Goal: Task Accomplishment & Management: Manage account settings

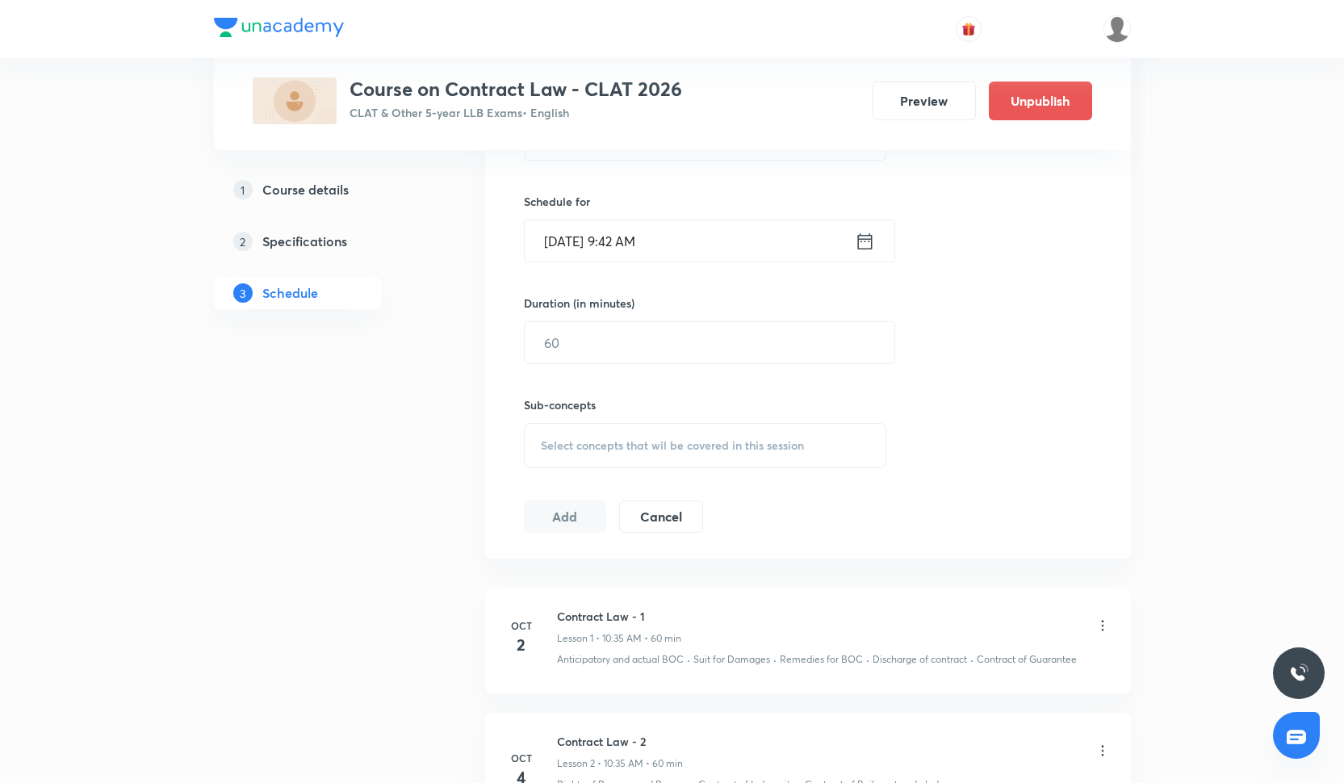
scroll to position [697, 0]
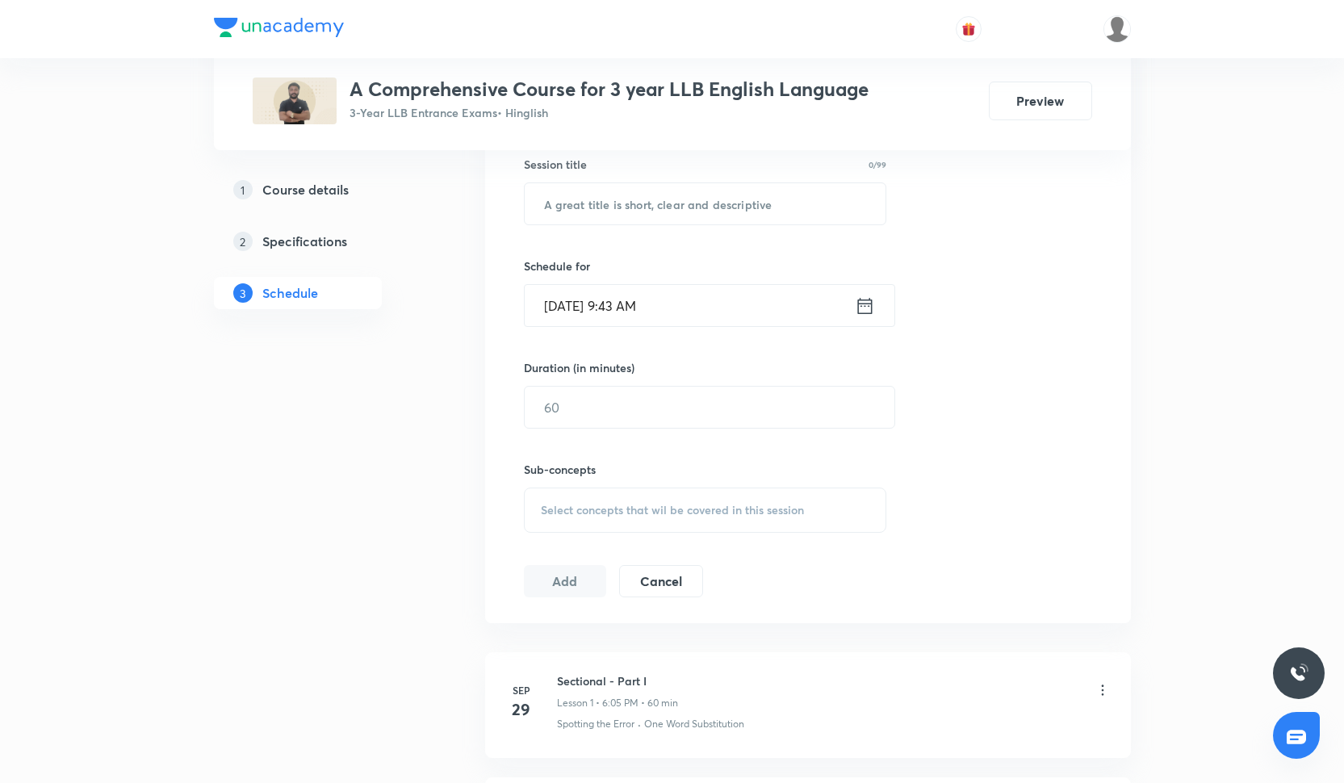
scroll to position [683, 0]
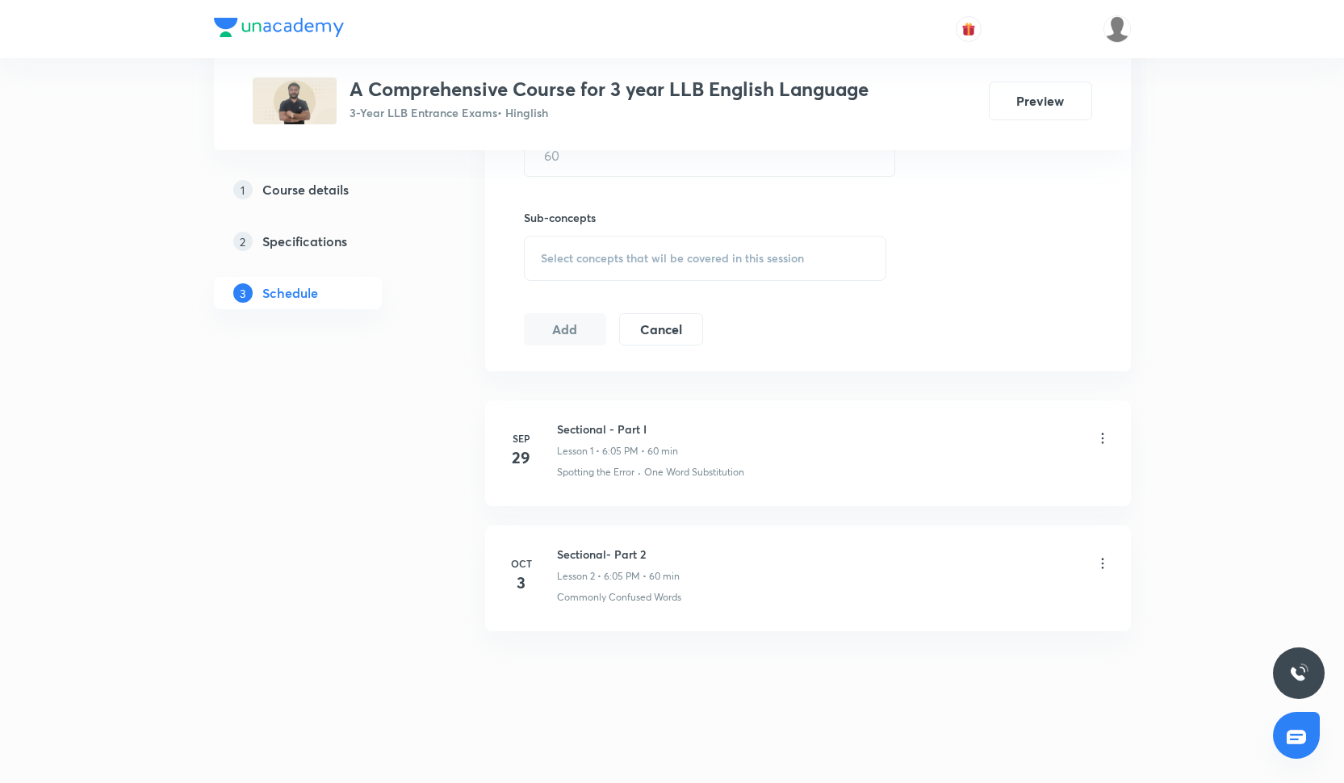
click at [1096, 567] on icon at bounding box center [1102, 563] width 16 height 16
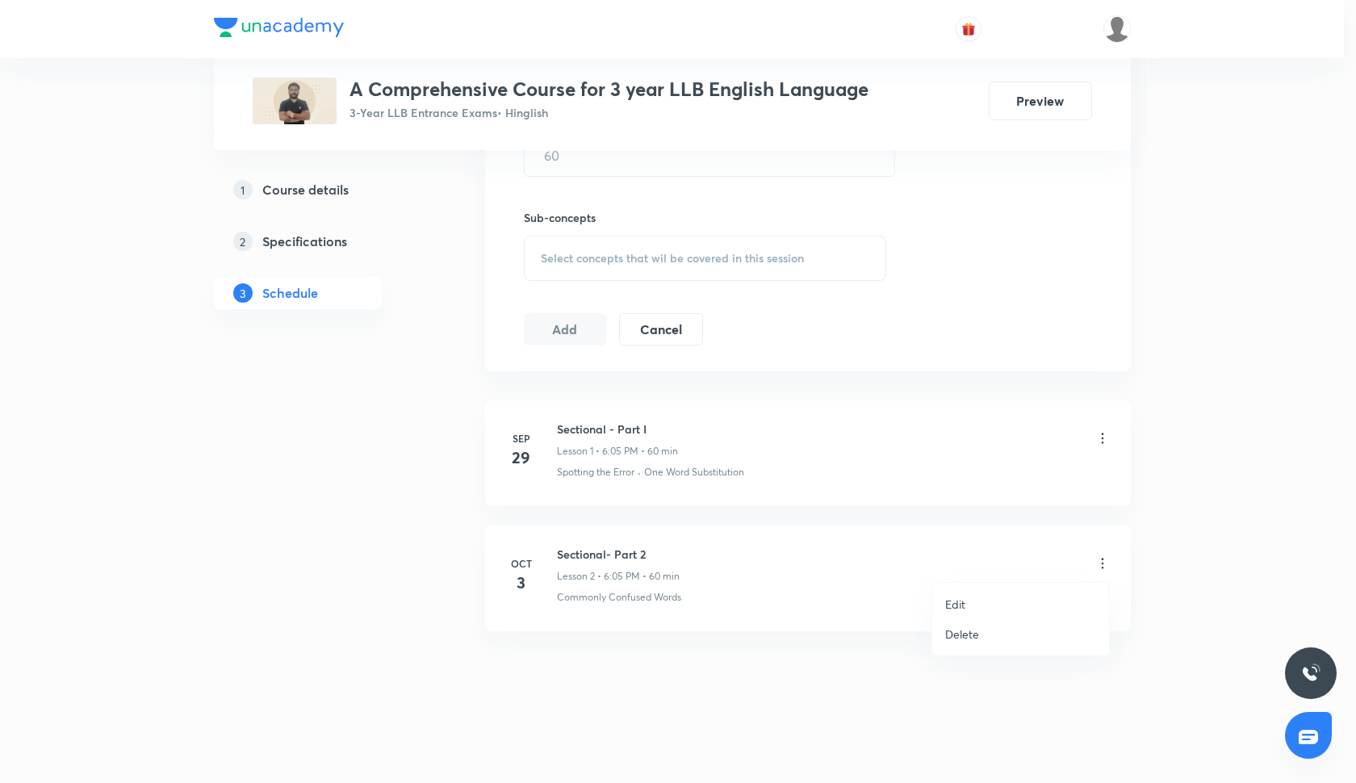
click at [962, 631] on p "Delete" at bounding box center [962, 633] width 34 height 17
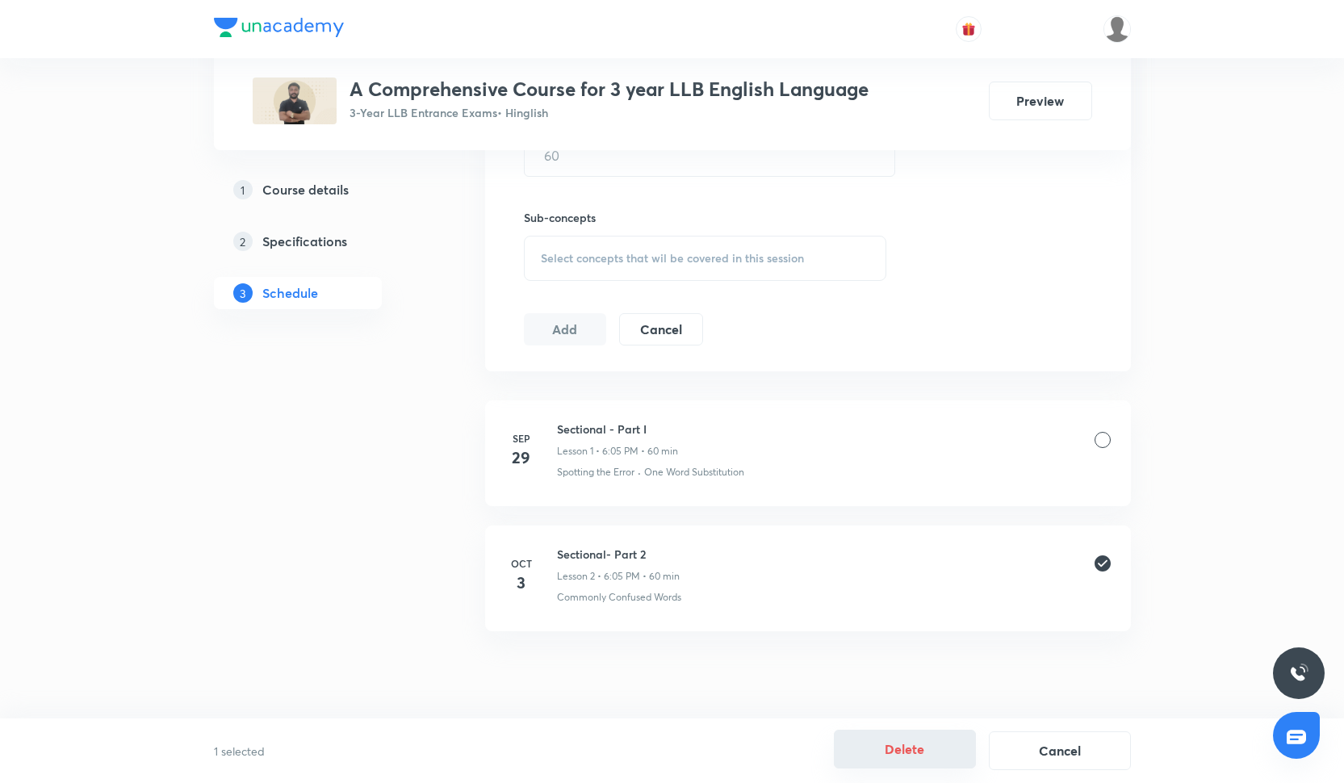
click at [897, 735] on button "Delete" at bounding box center [905, 749] width 142 height 39
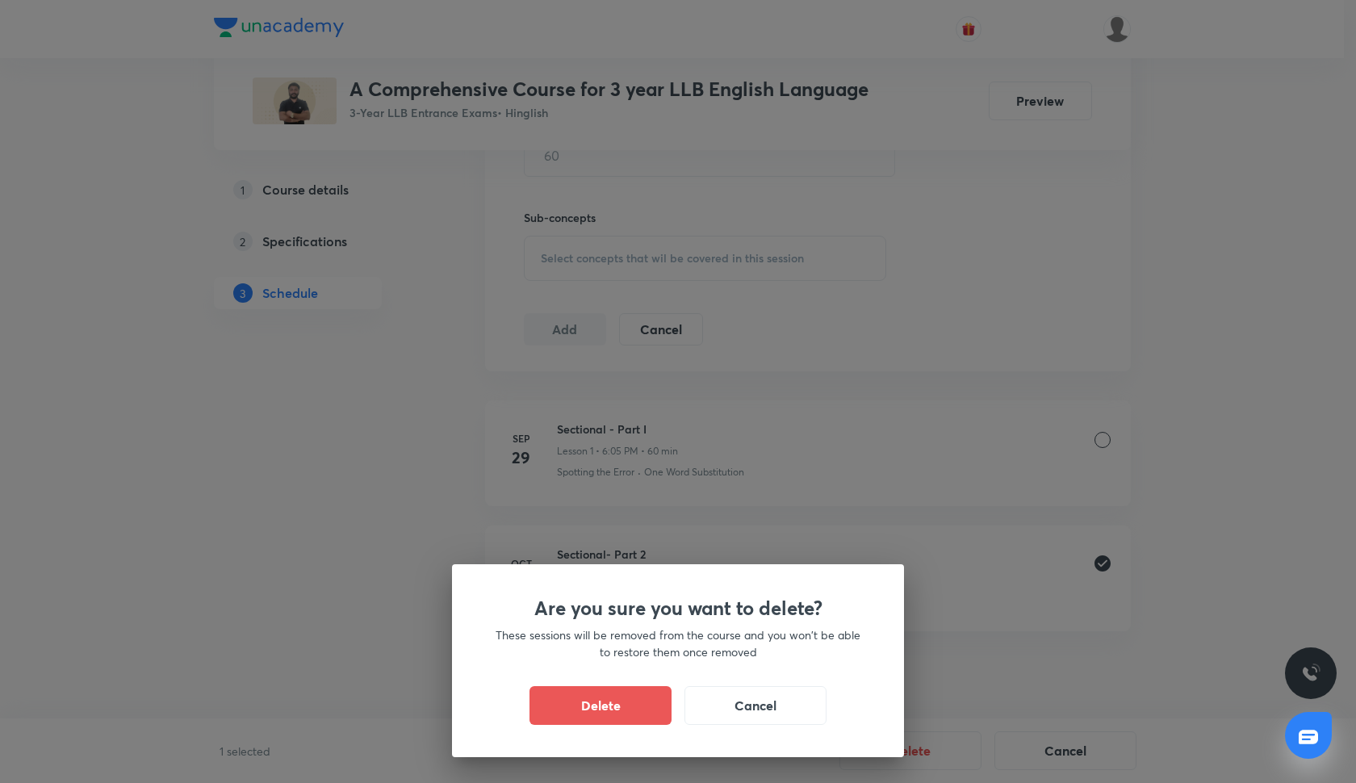
click at [631, 726] on div "Are you sure you want to delete? These sessions will be removed from the course…" at bounding box center [678, 660] width 452 height 193
click at [631, 722] on button "Delete" at bounding box center [600, 703] width 142 height 39
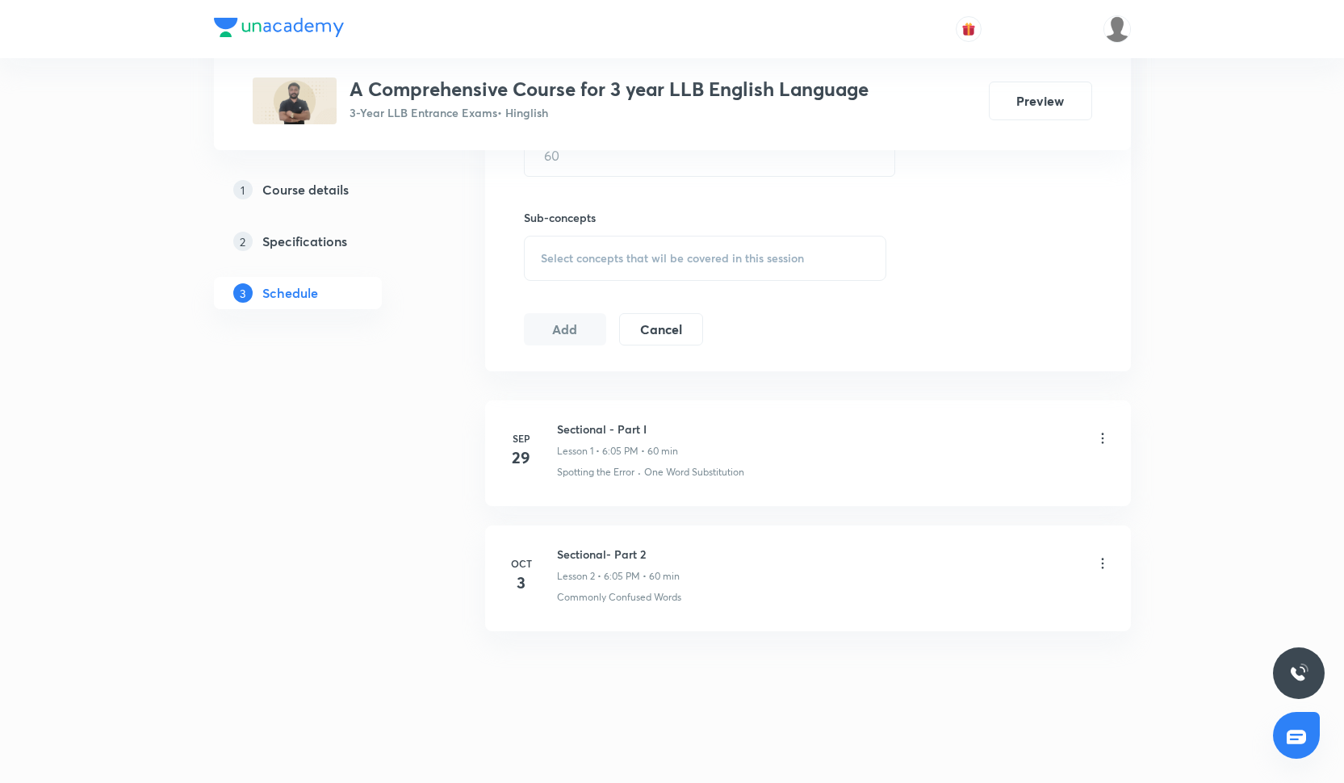
scroll to position [558, 0]
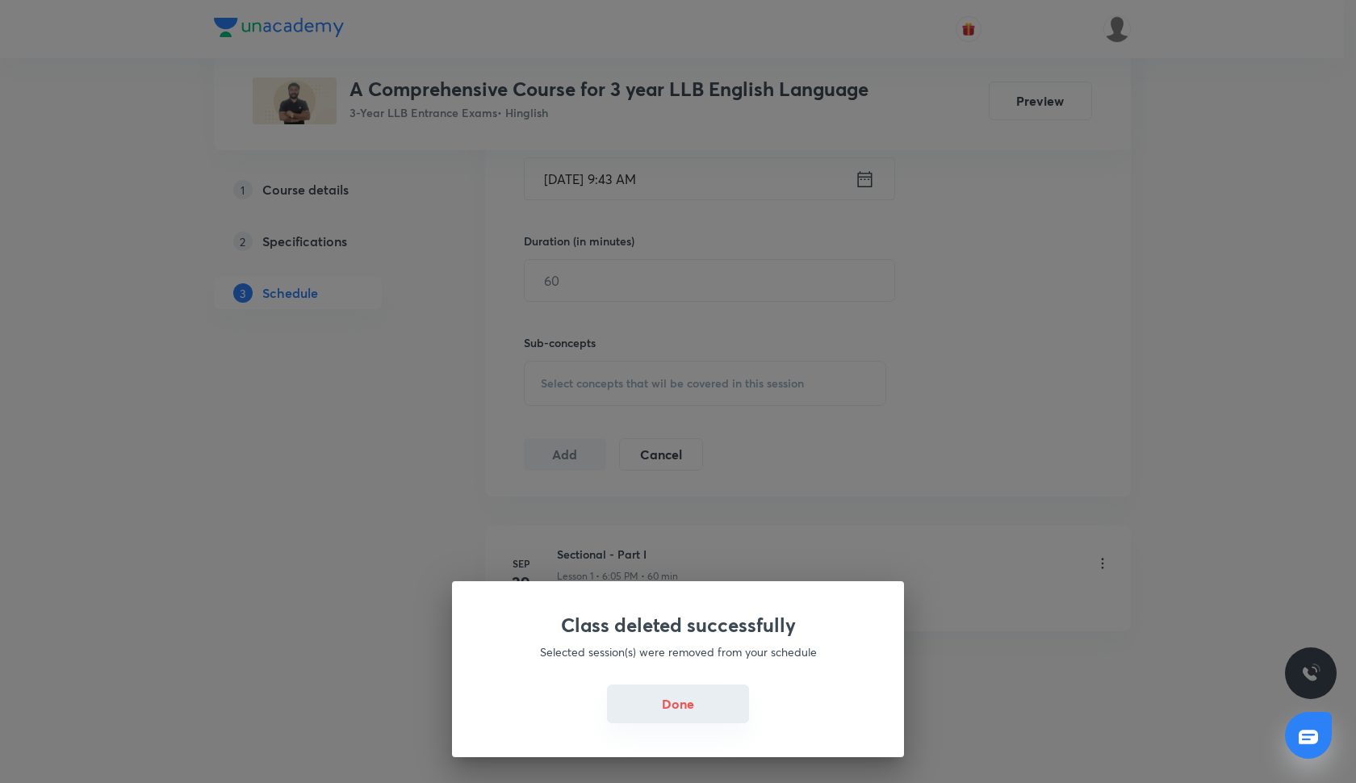
click at [680, 693] on button "Done" at bounding box center [678, 703] width 142 height 39
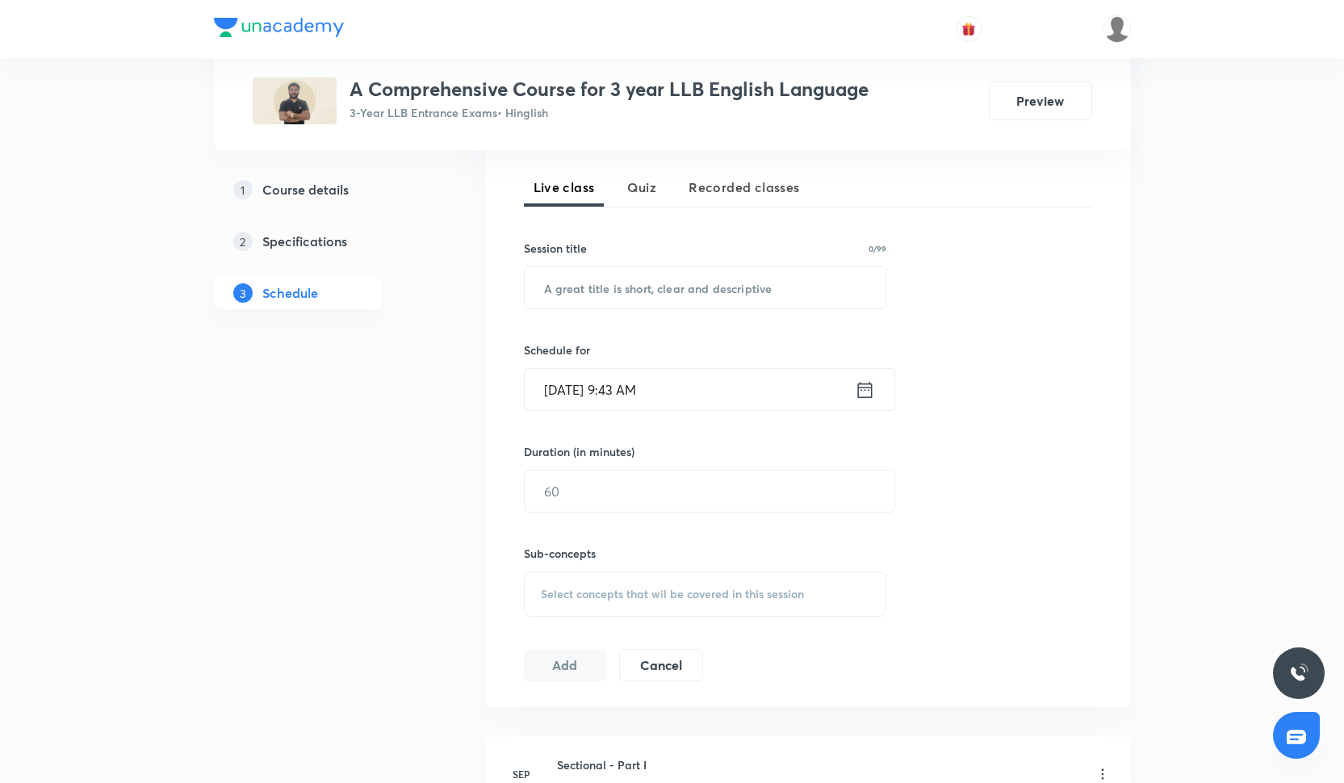
scroll to position [341, 0]
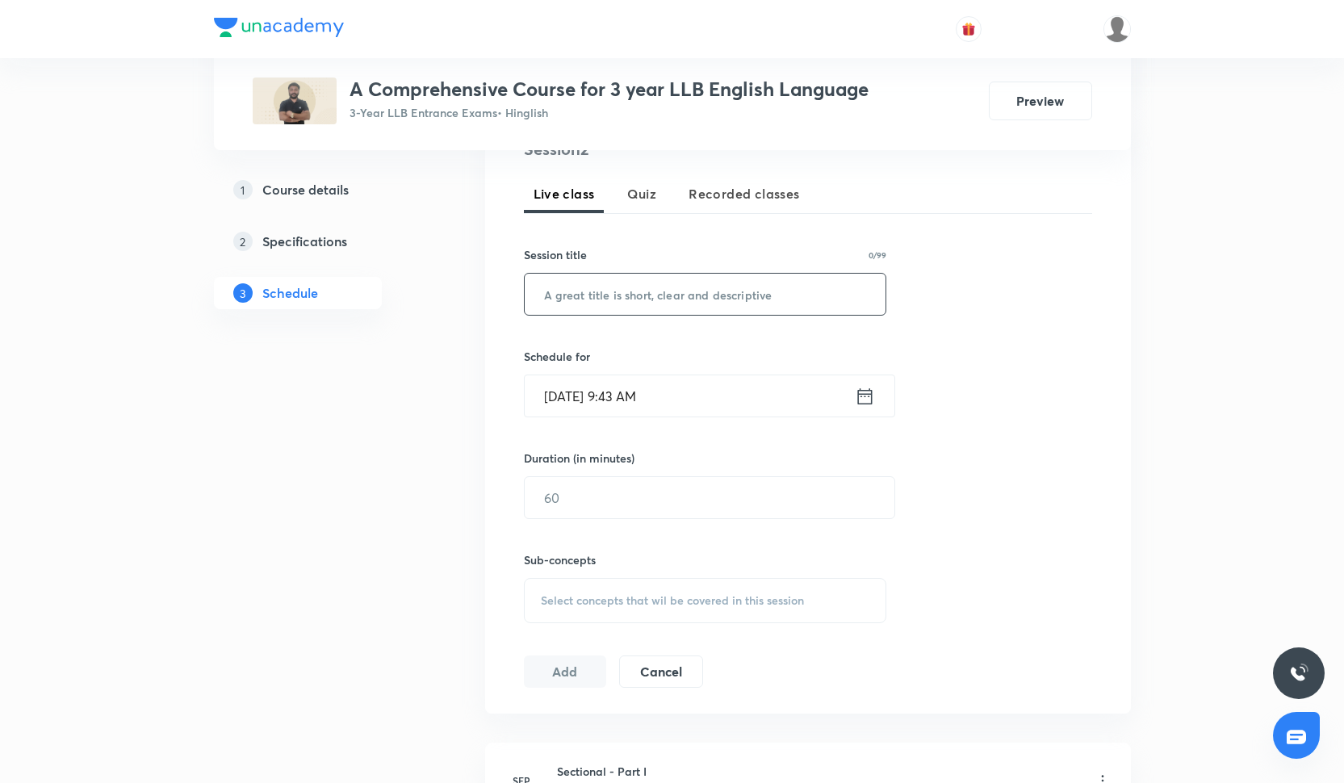
click at [604, 293] on input "text" at bounding box center [706, 294] width 362 height 41
paste input "Master Class- 10:00- 12:00"
click at [620, 383] on input "Oct 4, 2025, 9:43 AM" at bounding box center [690, 395] width 330 height 41
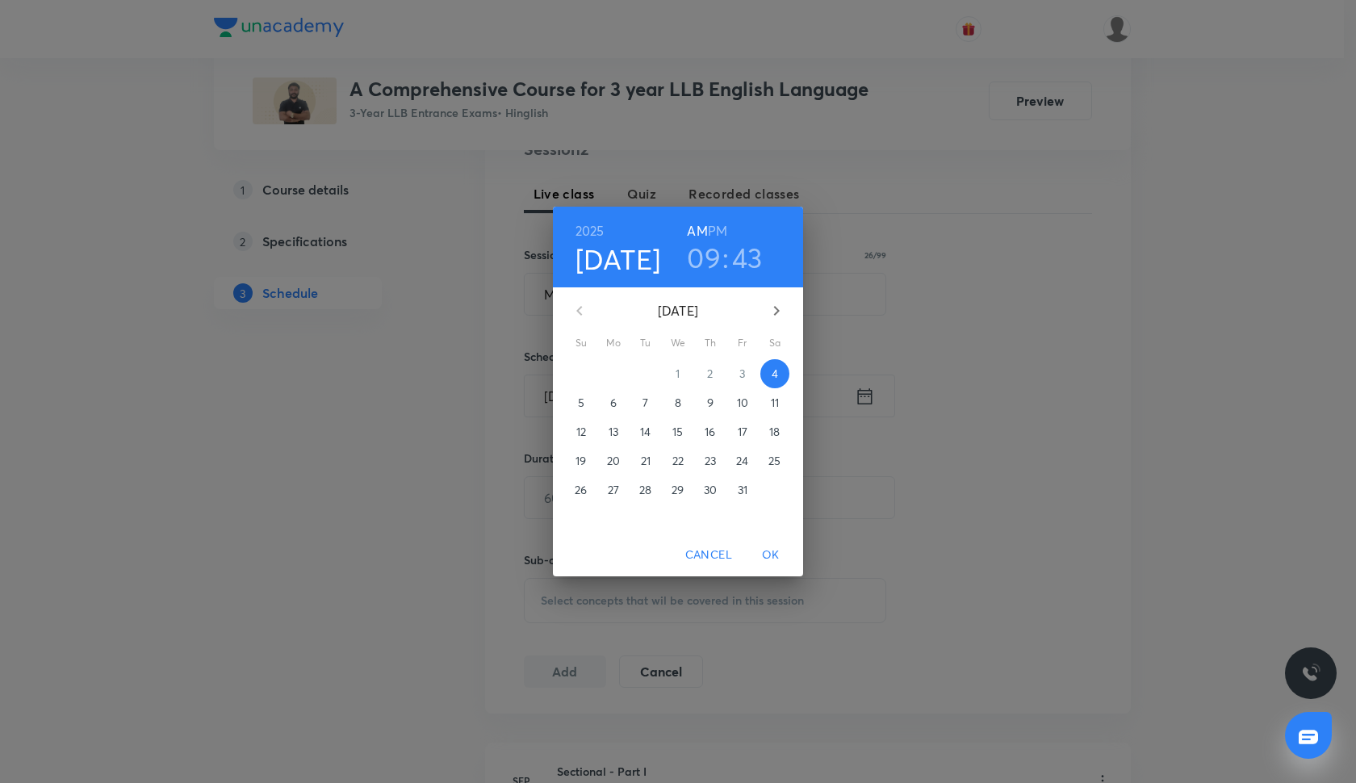
click at [580, 404] on p "5" at bounding box center [581, 403] width 6 height 16
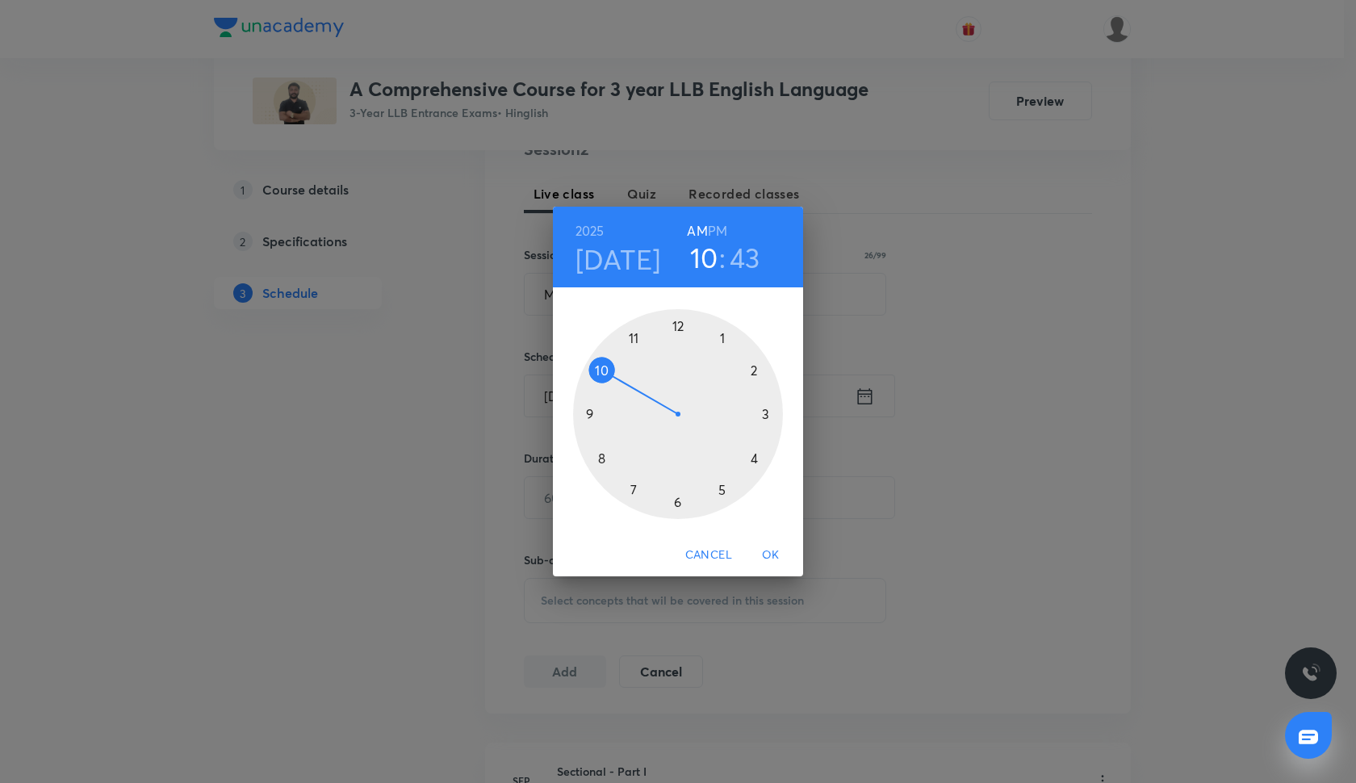
click at [600, 368] on div at bounding box center [678, 414] width 210 height 210
click at [679, 324] on div at bounding box center [678, 414] width 210 height 210
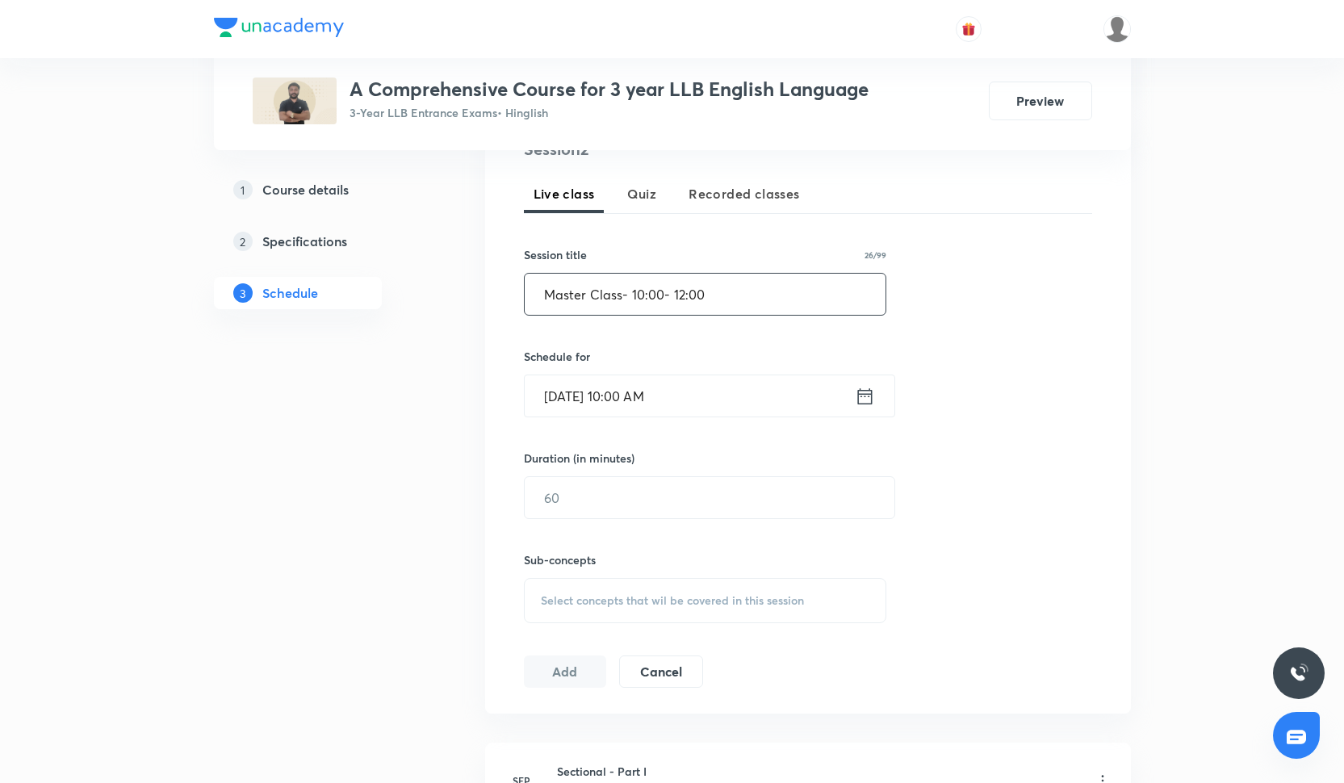
drag, startPoint x: 712, startPoint y: 298, endPoint x: 623, endPoint y: 295, distance: 88.8
click at [622, 295] on input "Master Class- 10:00- 12:00" at bounding box center [706, 294] width 362 height 41
type input "Master Class"
click at [597, 497] on input "text" at bounding box center [710, 497] width 370 height 41
type input "120"
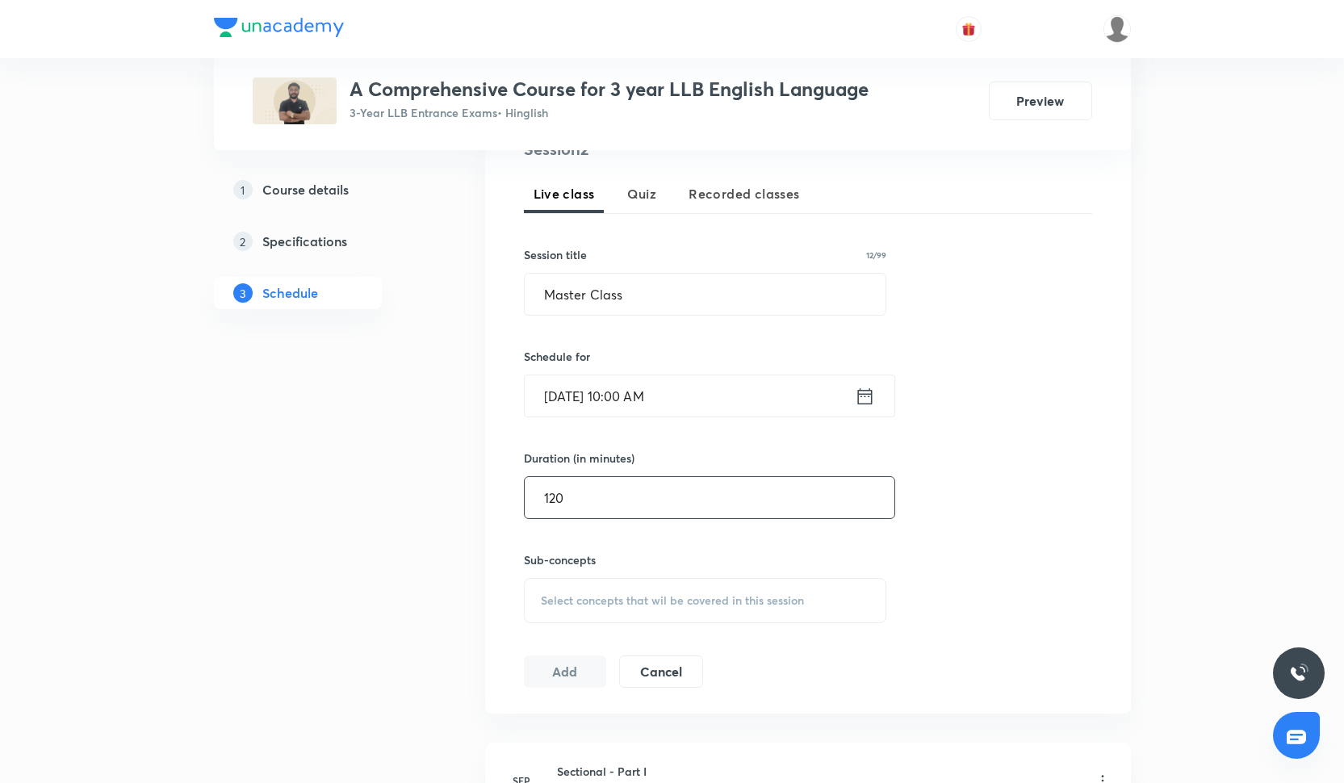
click at [552, 604] on span "Select concepts that wil be covered in this session" at bounding box center [672, 600] width 263 height 13
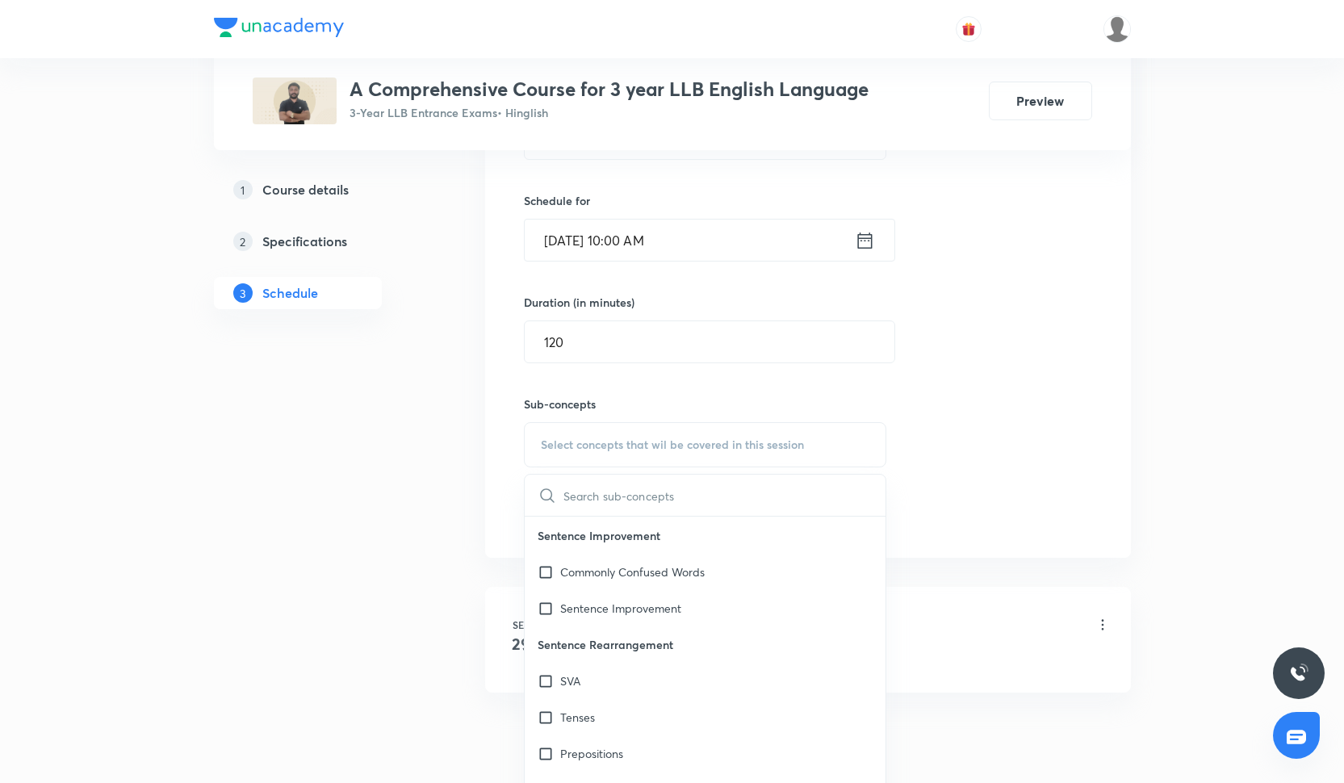
scroll to position [143, 0]
click at [637, 571] on p "Sentence Improvement" at bounding box center [620, 573] width 121 height 17
checkbox input "true"
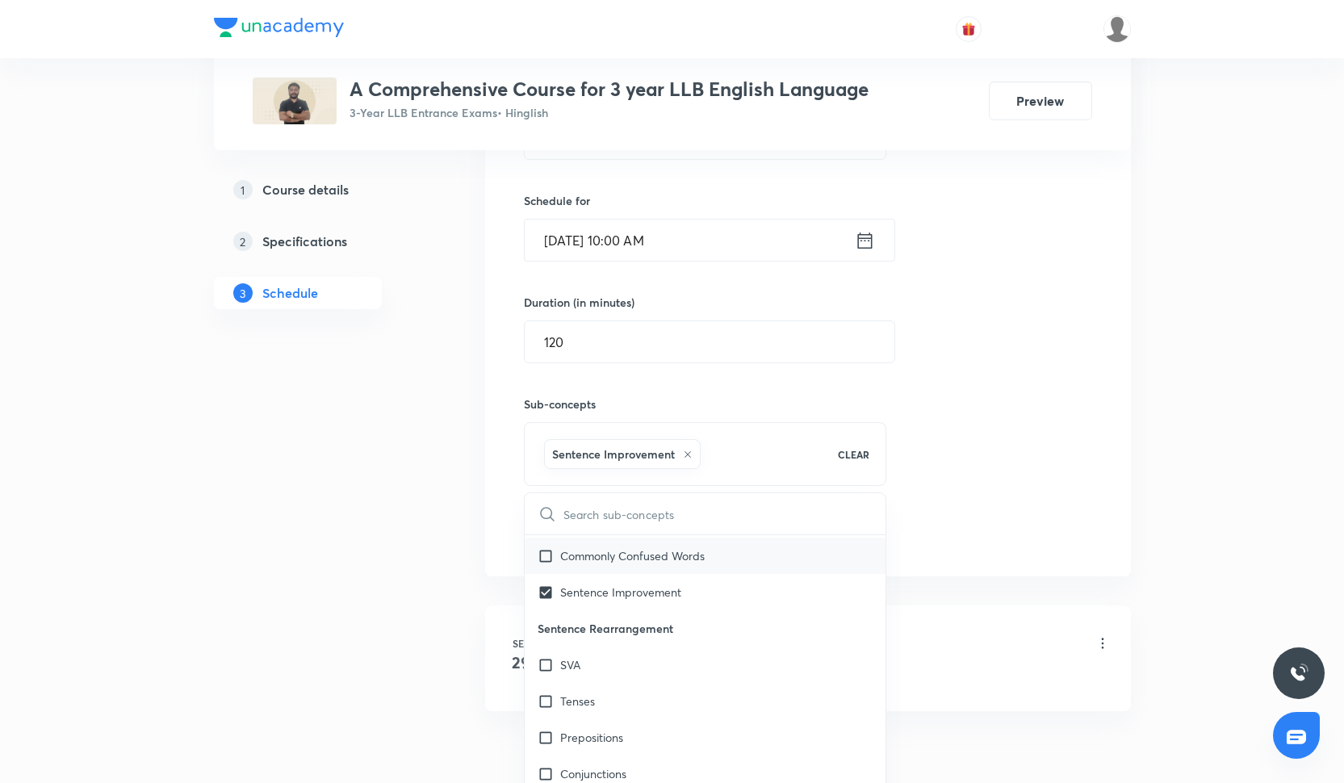
click at [637, 552] on p "Commonly Confused Words" at bounding box center [632, 555] width 144 height 17
checkbox input "true"
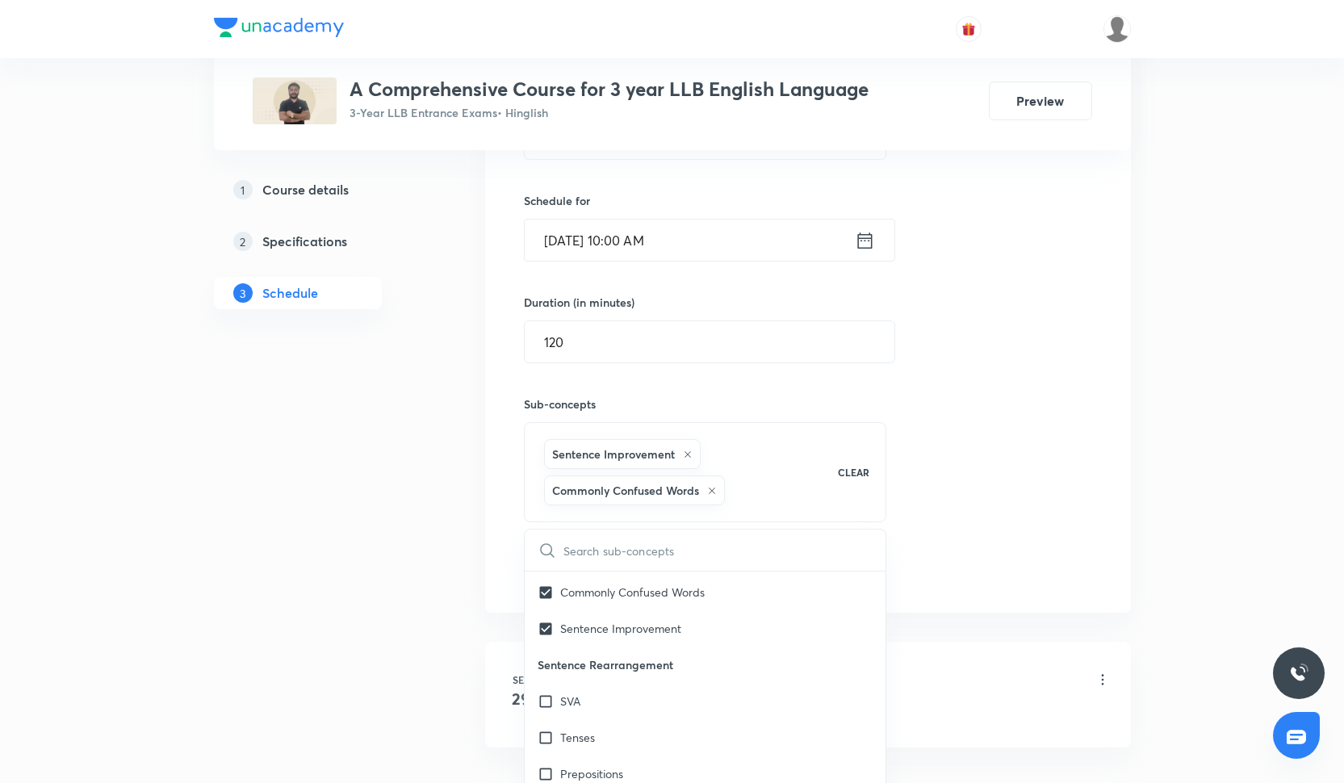
click at [1030, 477] on div "Session 2 Live class Quiz Recorded classes Session title 12/99 Master Class ​ S…" at bounding box center [808, 283] width 568 height 605
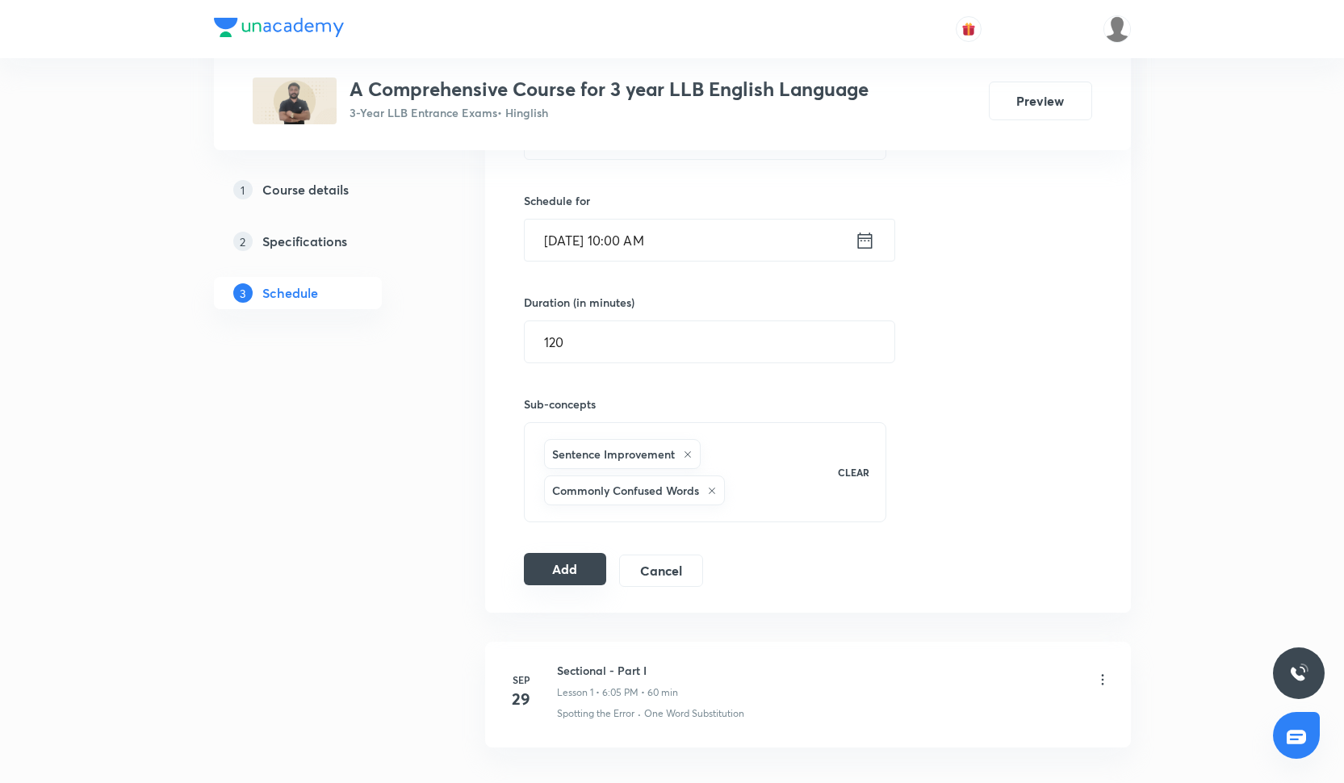
click at [562, 571] on button "Add" at bounding box center [565, 569] width 83 height 32
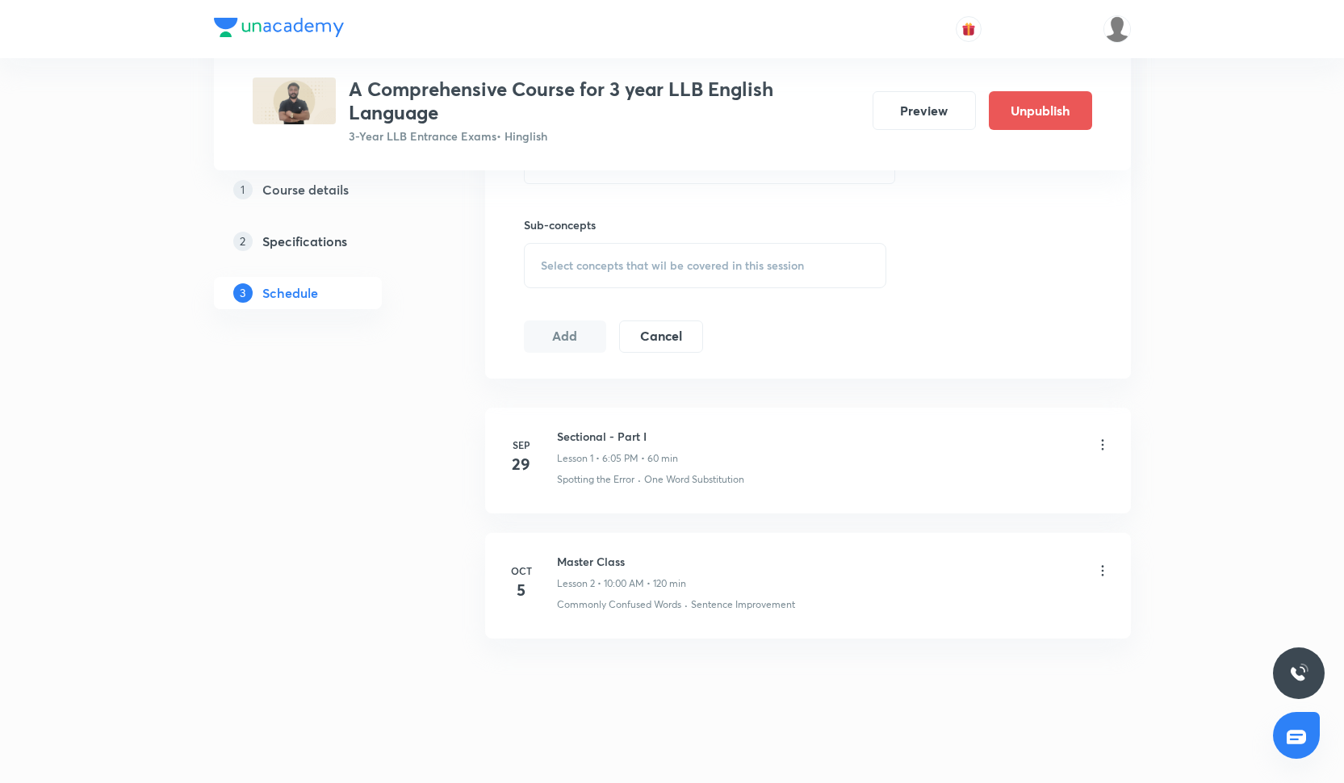
scroll to position [701, 0]
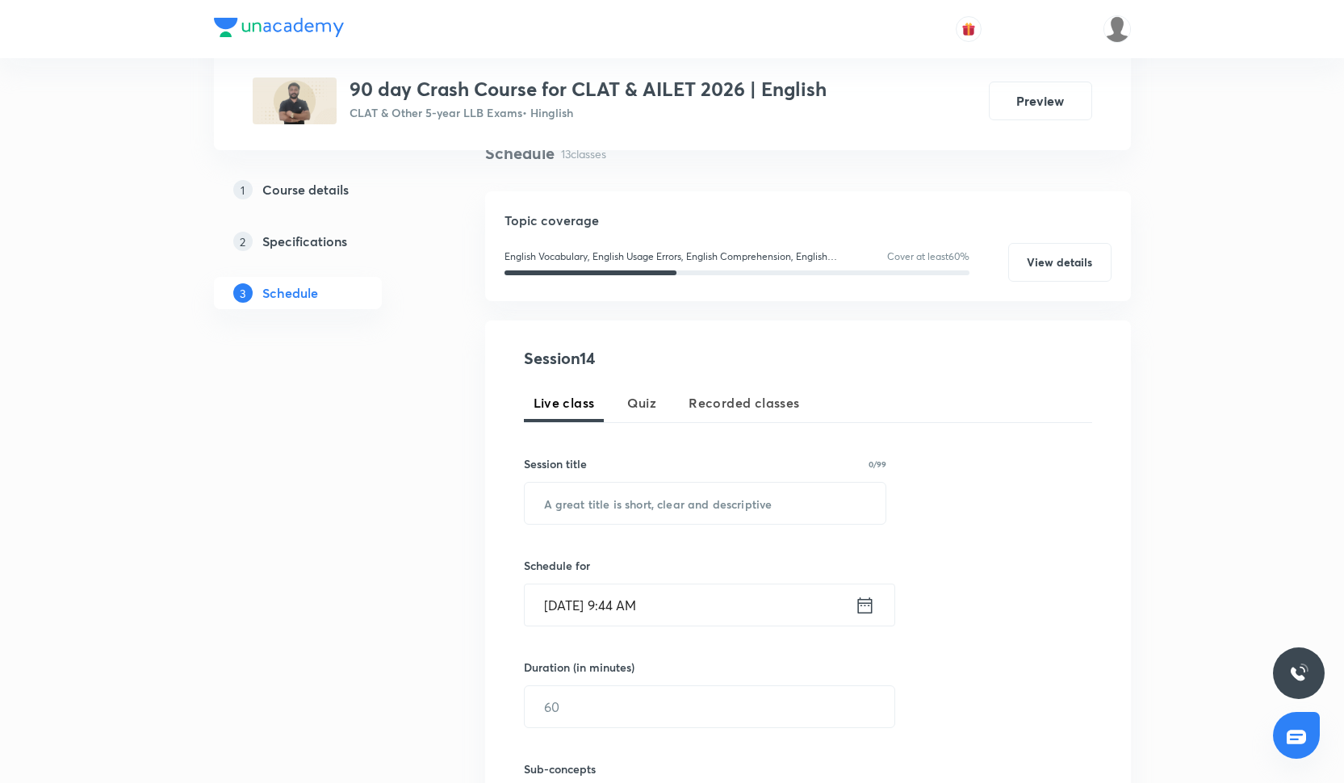
scroll to position [215, 0]
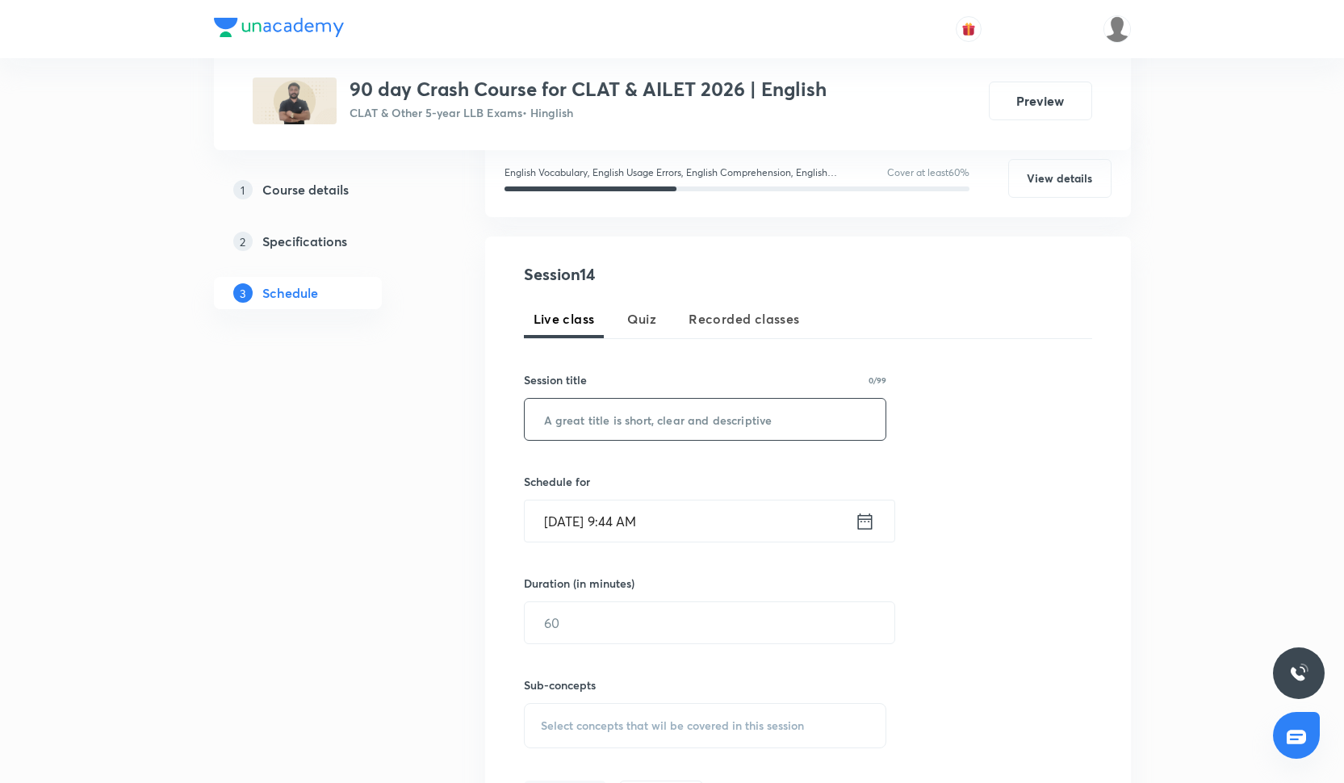
click at [640, 416] on input "text" at bounding box center [706, 419] width 362 height 41
paste input "MASTER CLASS- 12:15-2:15"
type input "MASTER CLASS- 12:15-2:15"
click at [692, 526] on input "Oct 4, 2025, 9:44 AM" at bounding box center [690, 520] width 330 height 41
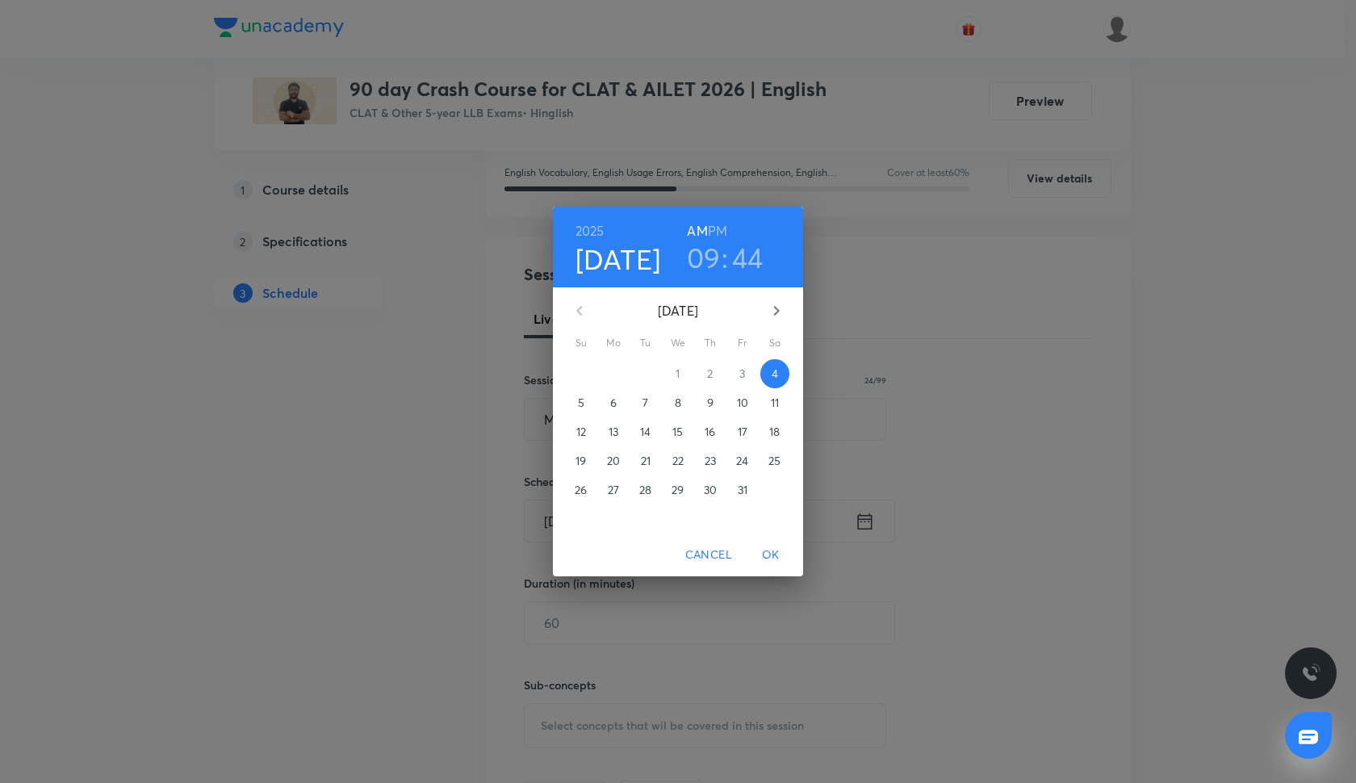
click at [575, 405] on span "5" at bounding box center [581, 403] width 29 height 16
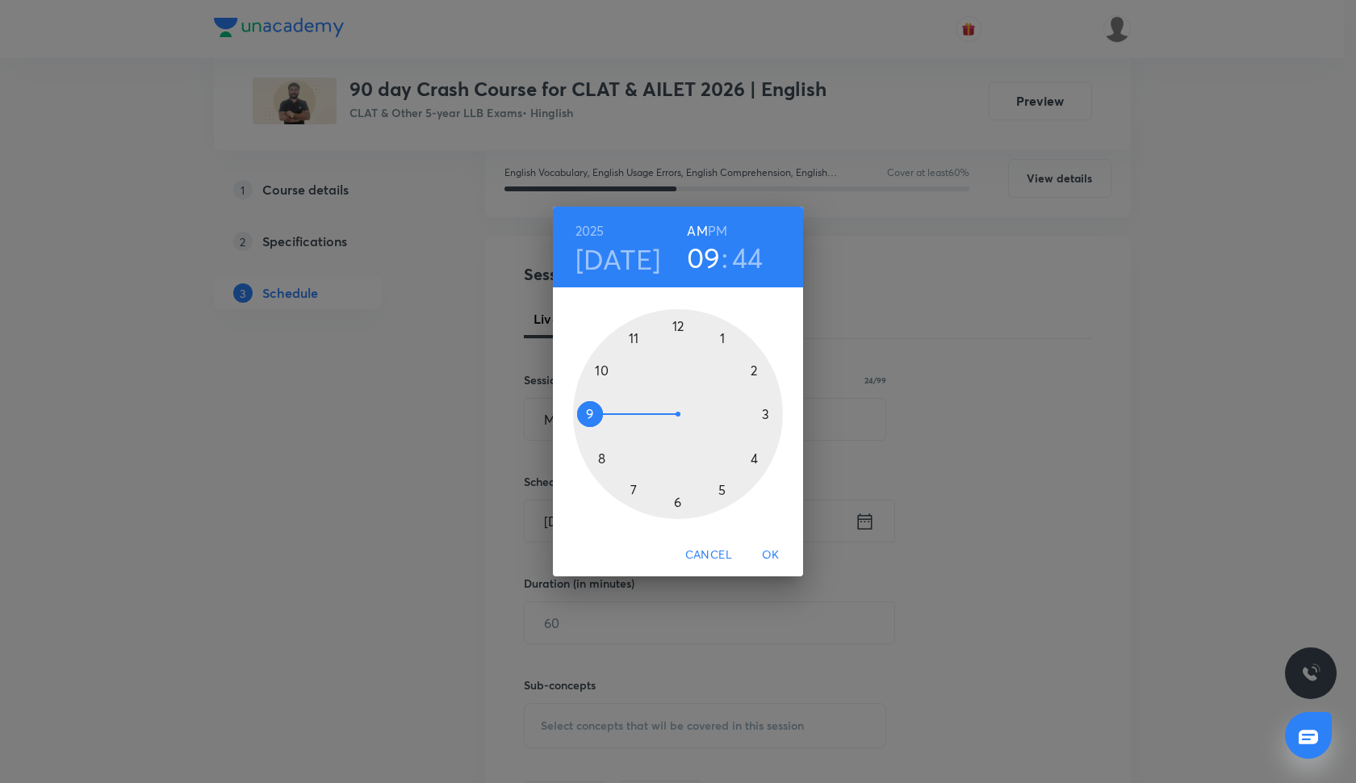
click at [679, 320] on div at bounding box center [678, 414] width 210 height 210
click at [765, 410] on div at bounding box center [678, 414] width 210 height 210
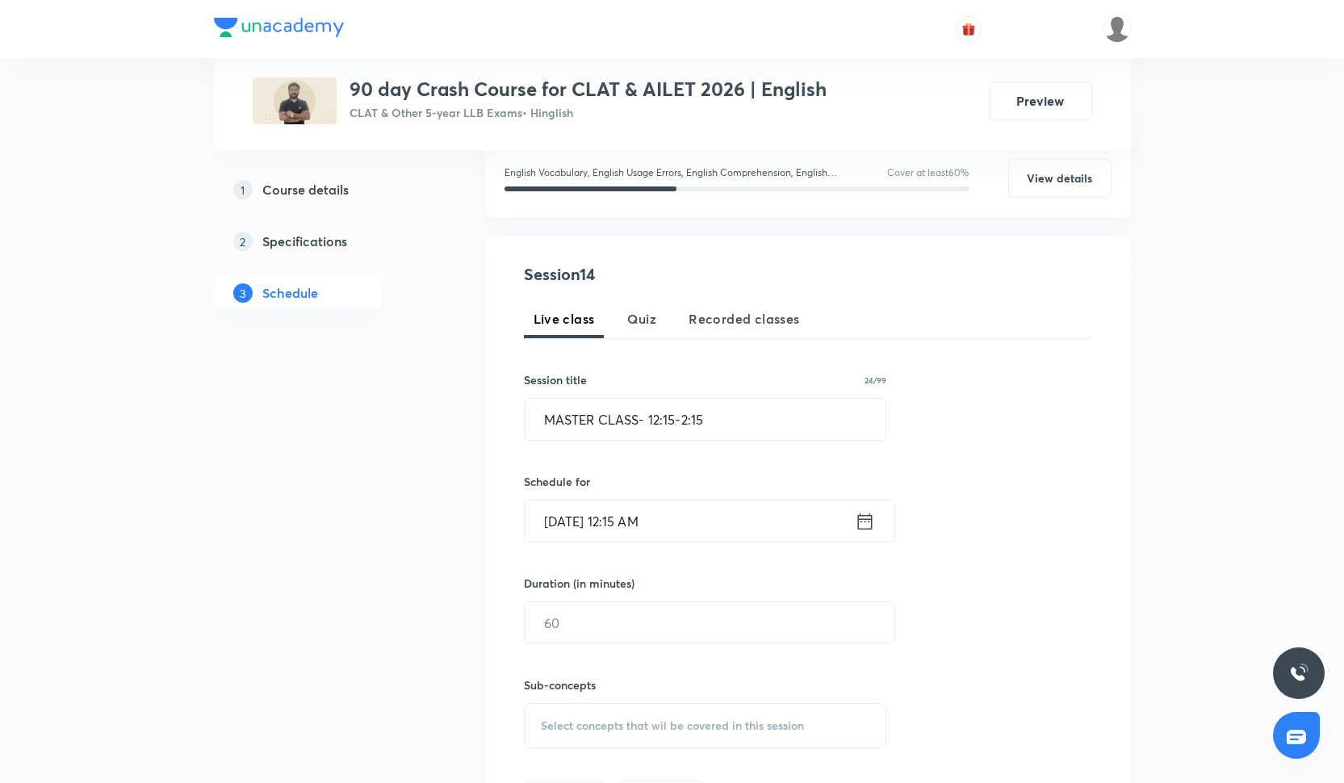
click at [663, 517] on input "Oct 5, 2025, 12:15 AM" at bounding box center [690, 520] width 330 height 41
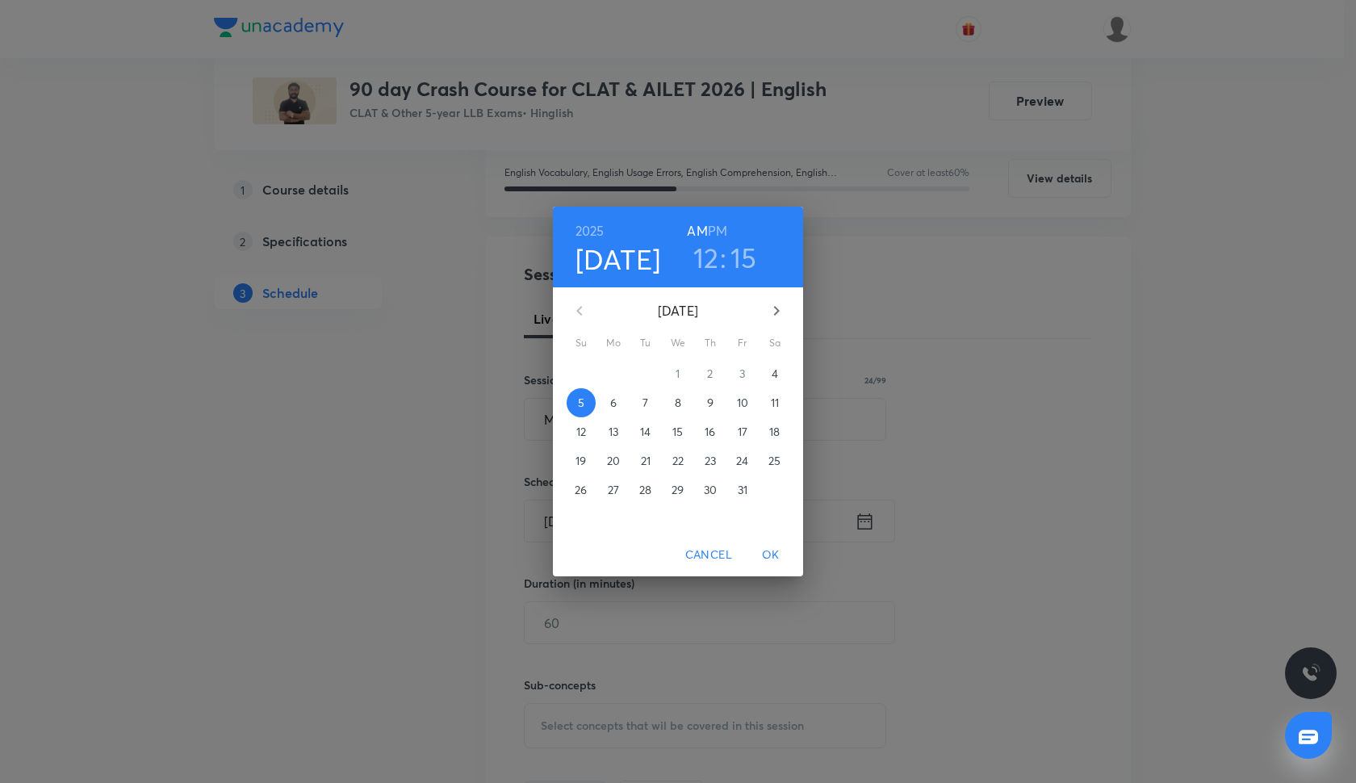
click at [714, 224] on h6 "PM" at bounding box center [717, 231] width 19 height 23
click at [780, 550] on span "OK" at bounding box center [770, 555] width 39 height 20
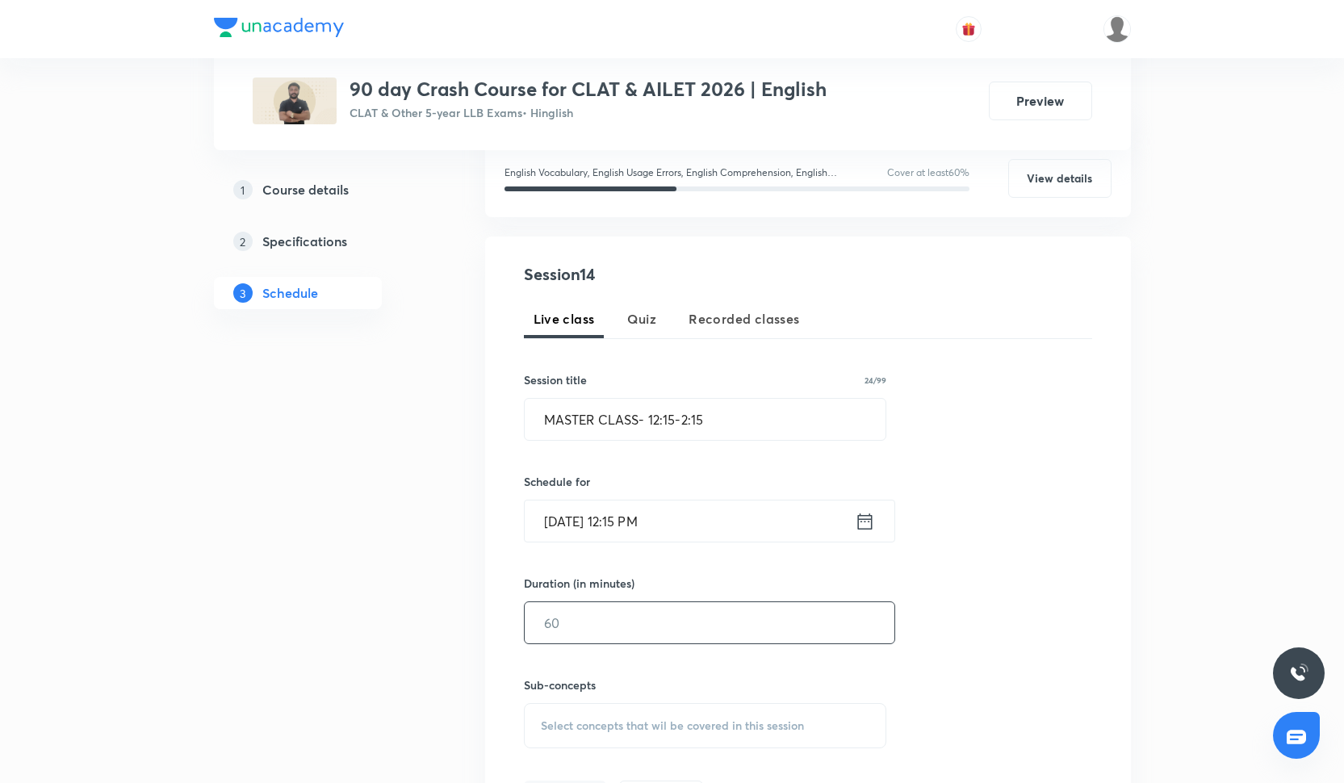
click at [659, 635] on input "text" at bounding box center [710, 622] width 370 height 41
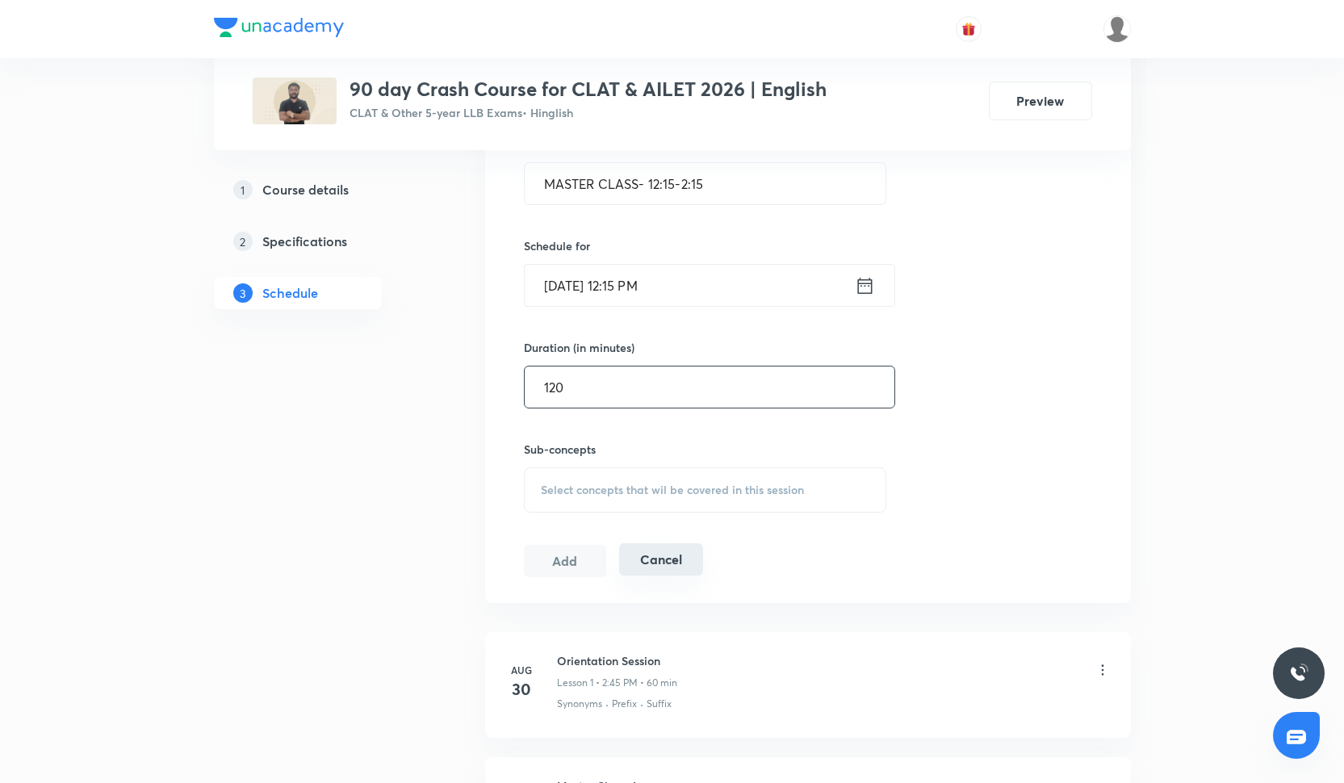
scroll to position [454, 0]
type input "120"
click at [712, 498] on div "Select concepts that wil be covered in this session" at bounding box center [705, 487] width 363 height 45
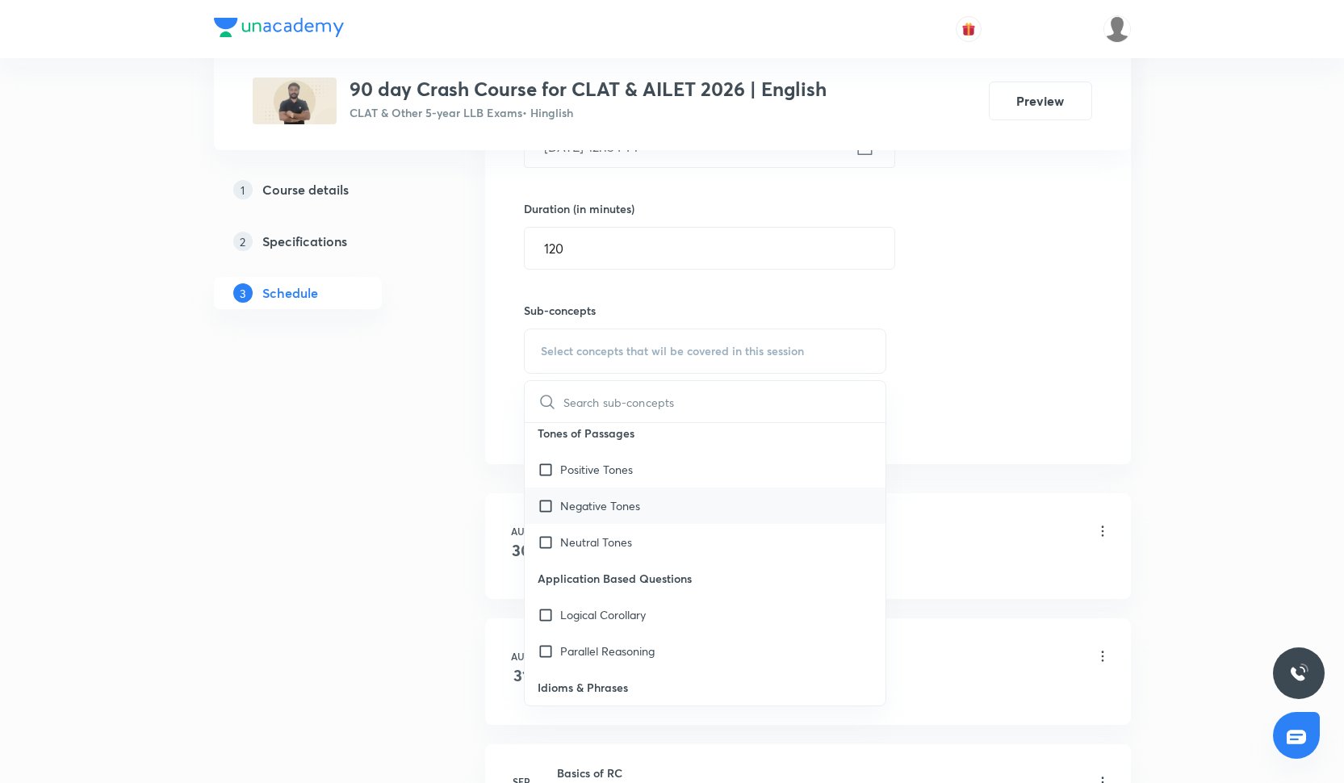
scroll to position [1592, 0]
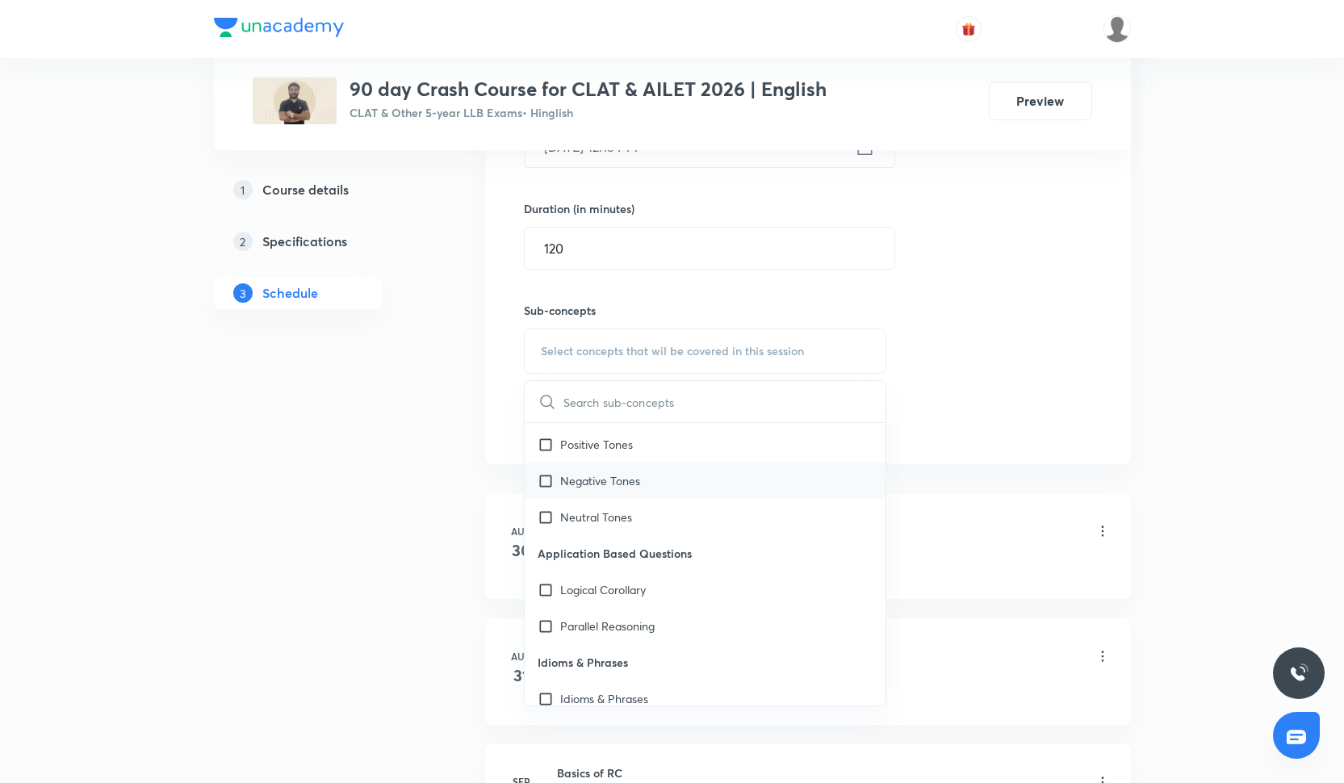
click at [709, 473] on div "Negative Tones" at bounding box center [706, 480] width 362 height 36
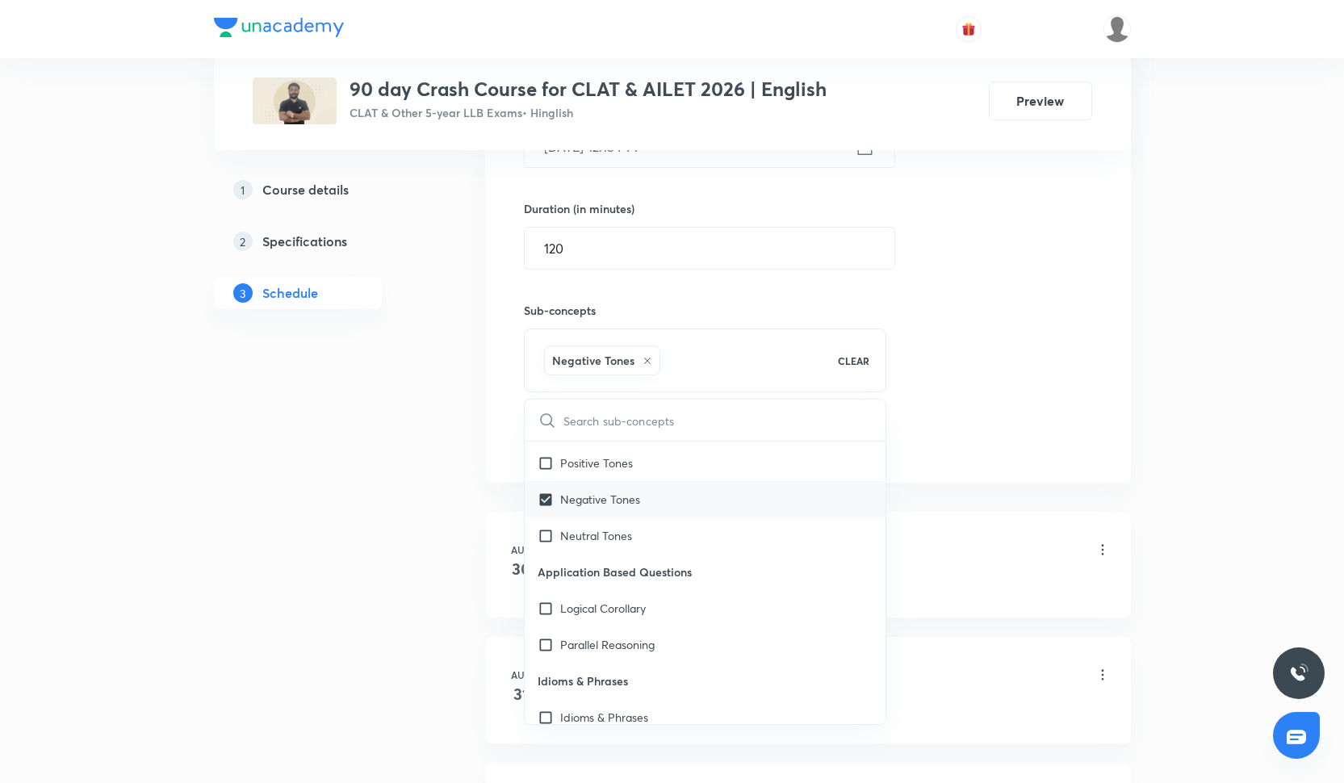
checkbox input "true"
click at [713, 443] on p "Tones of Passages" at bounding box center [706, 426] width 362 height 36
click at [710, 475] on div "Positive Tones" at bounding box center [706, 463] width 362 height 36
checkbox input "true"
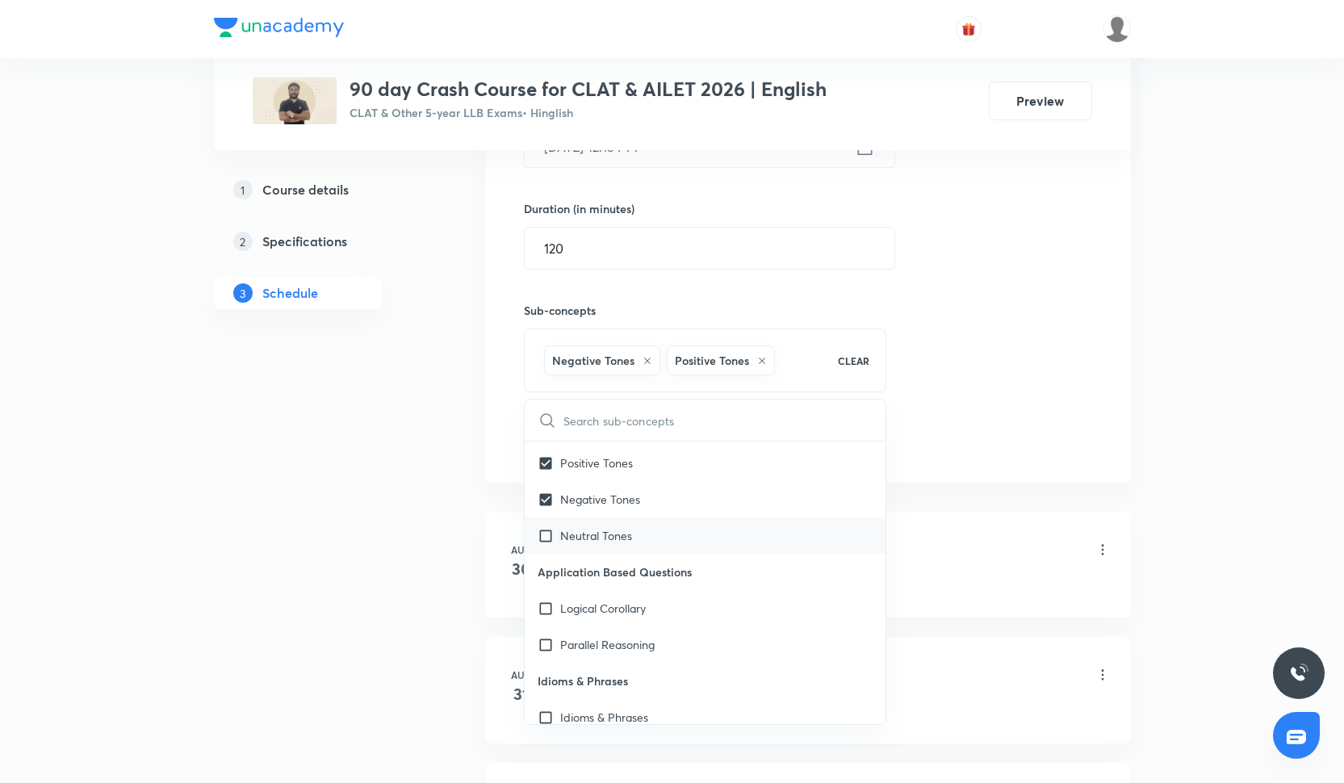
click at [710, 534] on div "Neutral Tones" at bounding box center [706, 535] width 362 height 36
checkbox input "true"
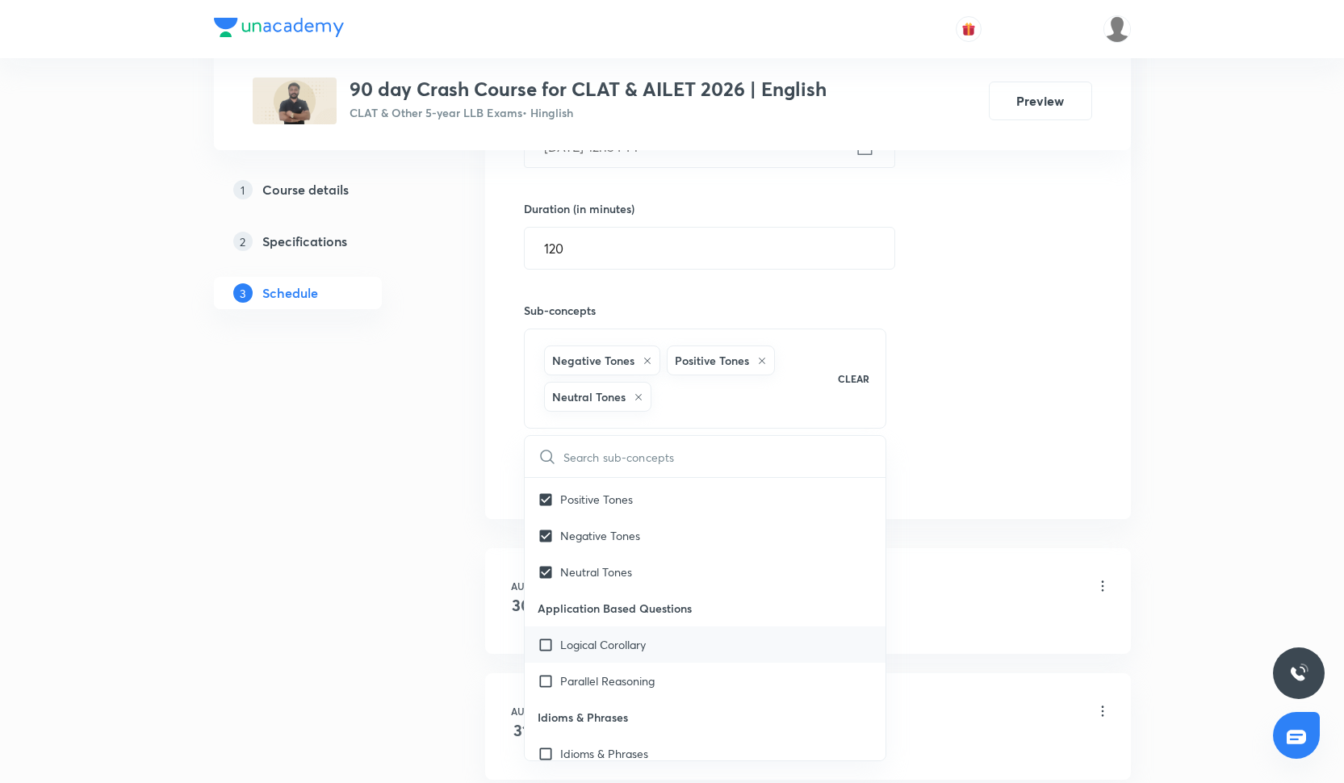
click at [696, 646] on div "Logical Corollary" at bounding box center [706, 644] width 362 height 36
checkbox input "true"
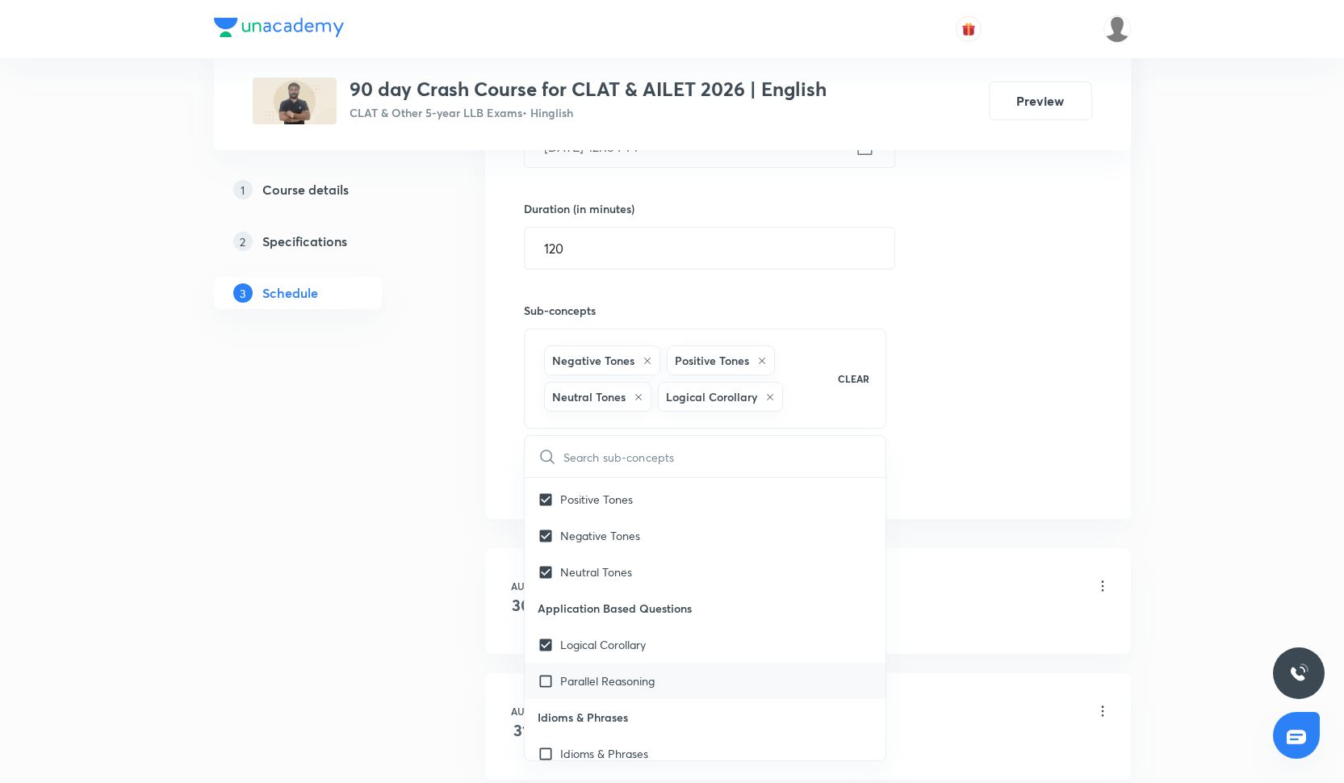
click at [695, 697] on div "Parallel Reasoning" at bounding box center [706, 681] width 362 height 36
checkbox input "true"
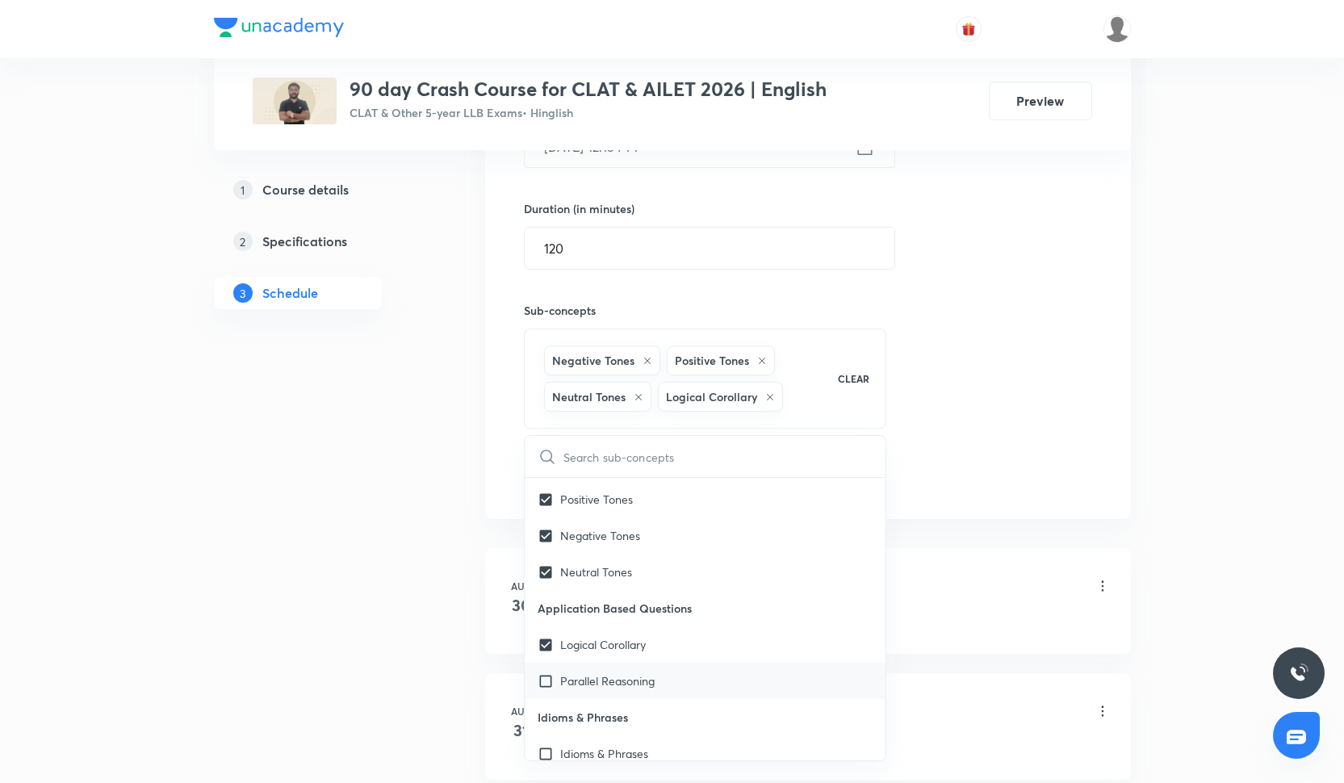
checkbox input "true"
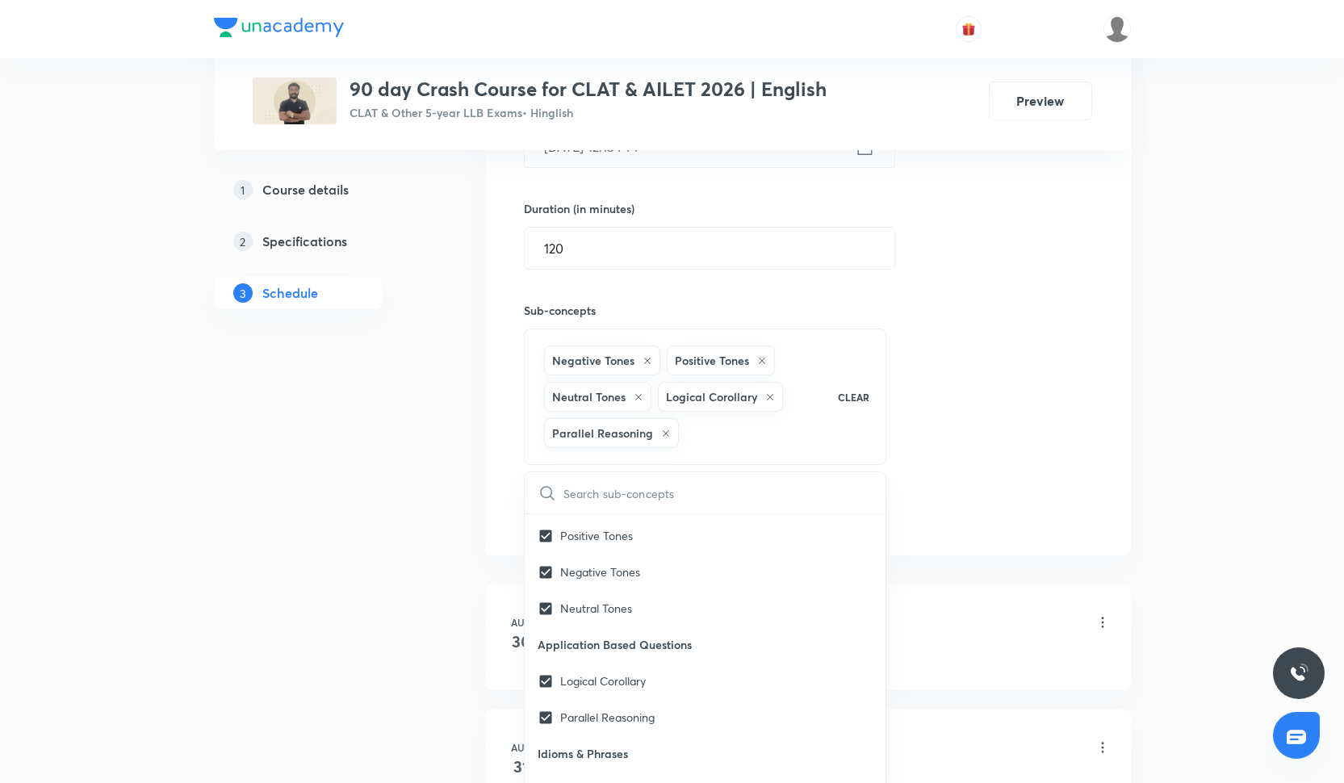
click at [902, 411] on div "Session 14 Live class Quiz Recorded classes Session title 24/99 MASTER CLASS- 1…" at bounding box center [808, 209] width 568 height 642
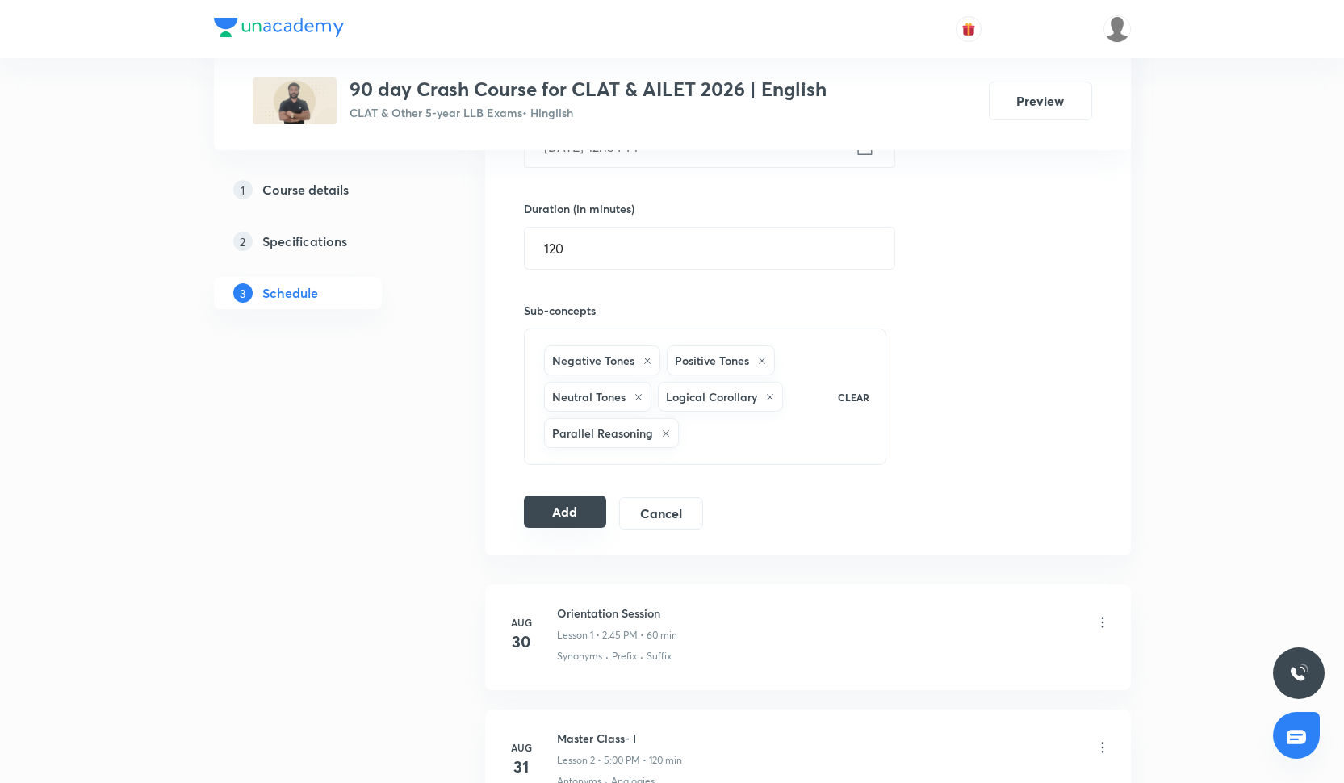
click at [584, 515] on button "Add" at bounding box center [565, 512] width 83 height 32
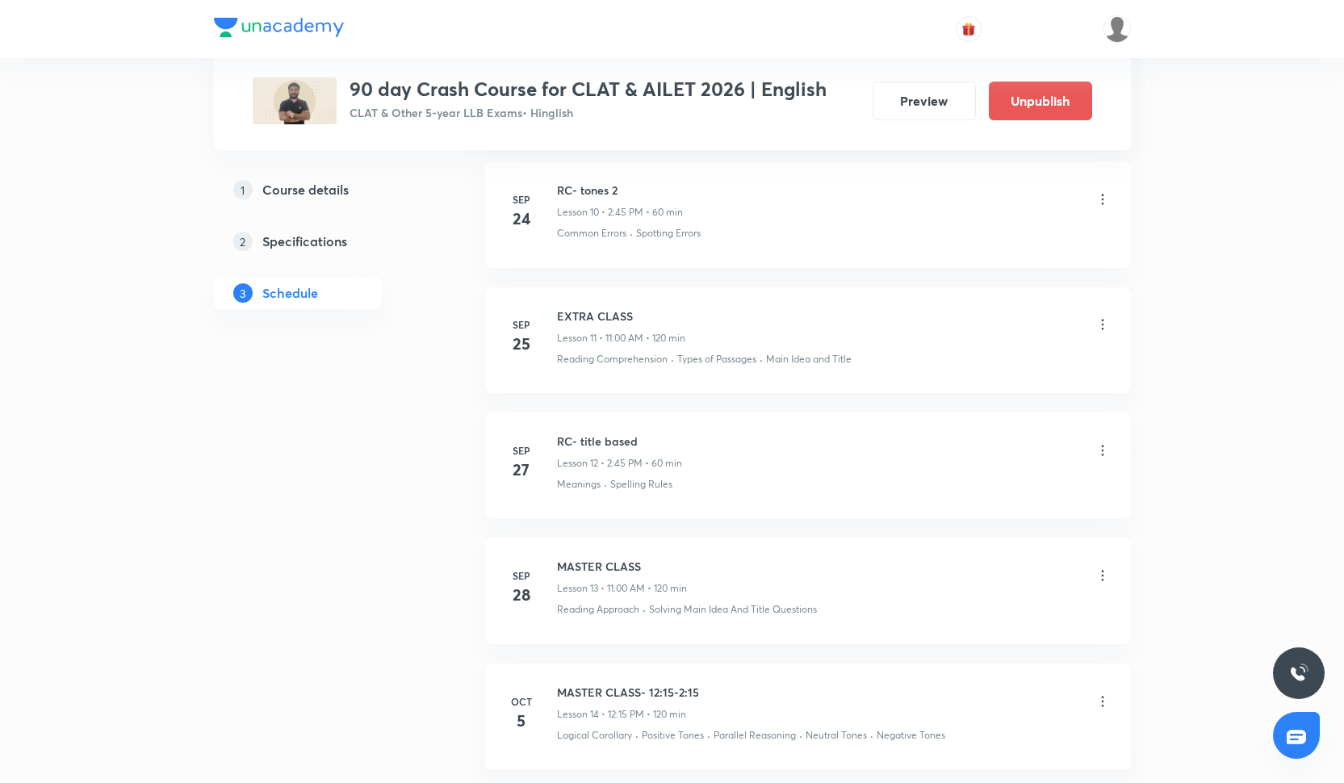
scroll to position [2074, 0]
click at [1111, 691] on li "Oct 5 MASTER CLASS- 12:15-2:15 Lesson 14 • 12:15 PM • 120 min Logical Corollary…" at bounding box center [808, 722] width 646 height 106
click at [1099, 699] on icon at bounding box center [1102, 707] width 16 height 16
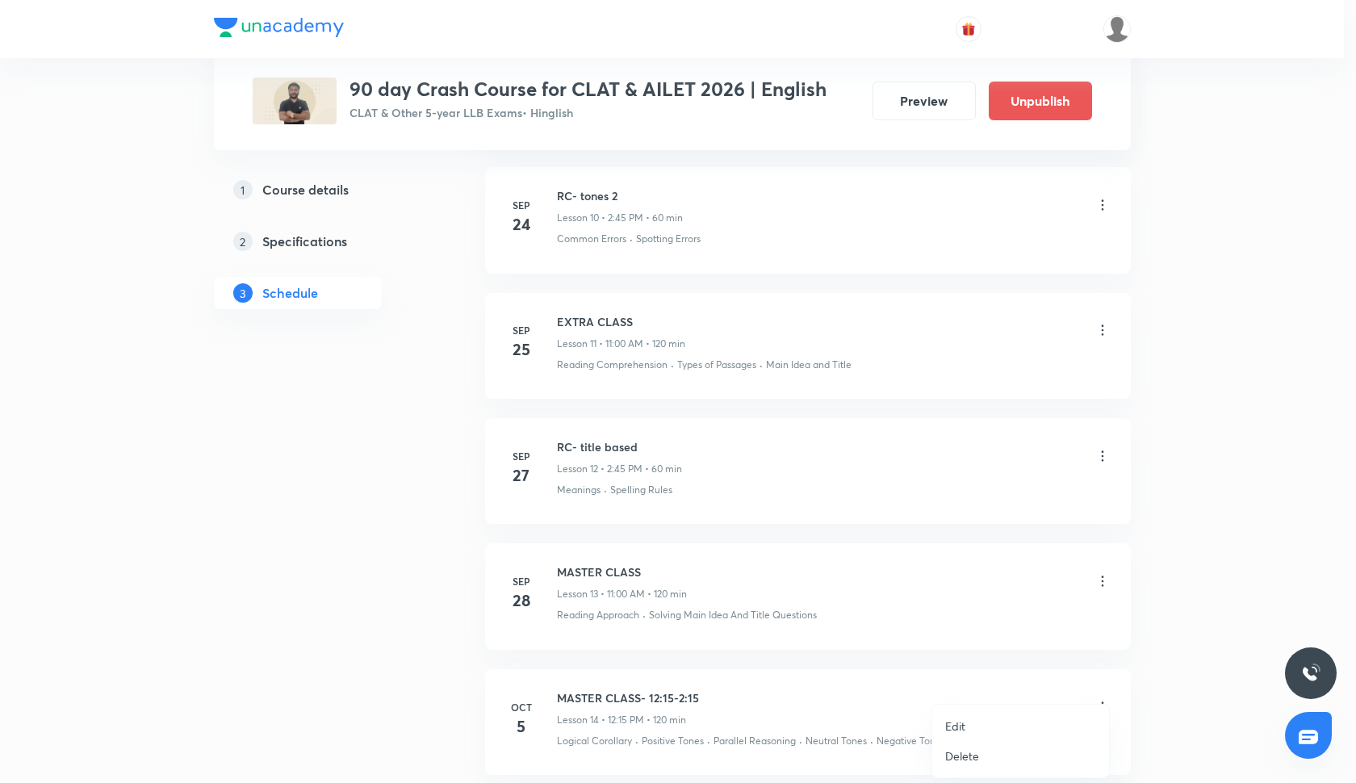
click at [1004, 726] on li "Edit" at bounding box center [1020, 726] width 177 height 30
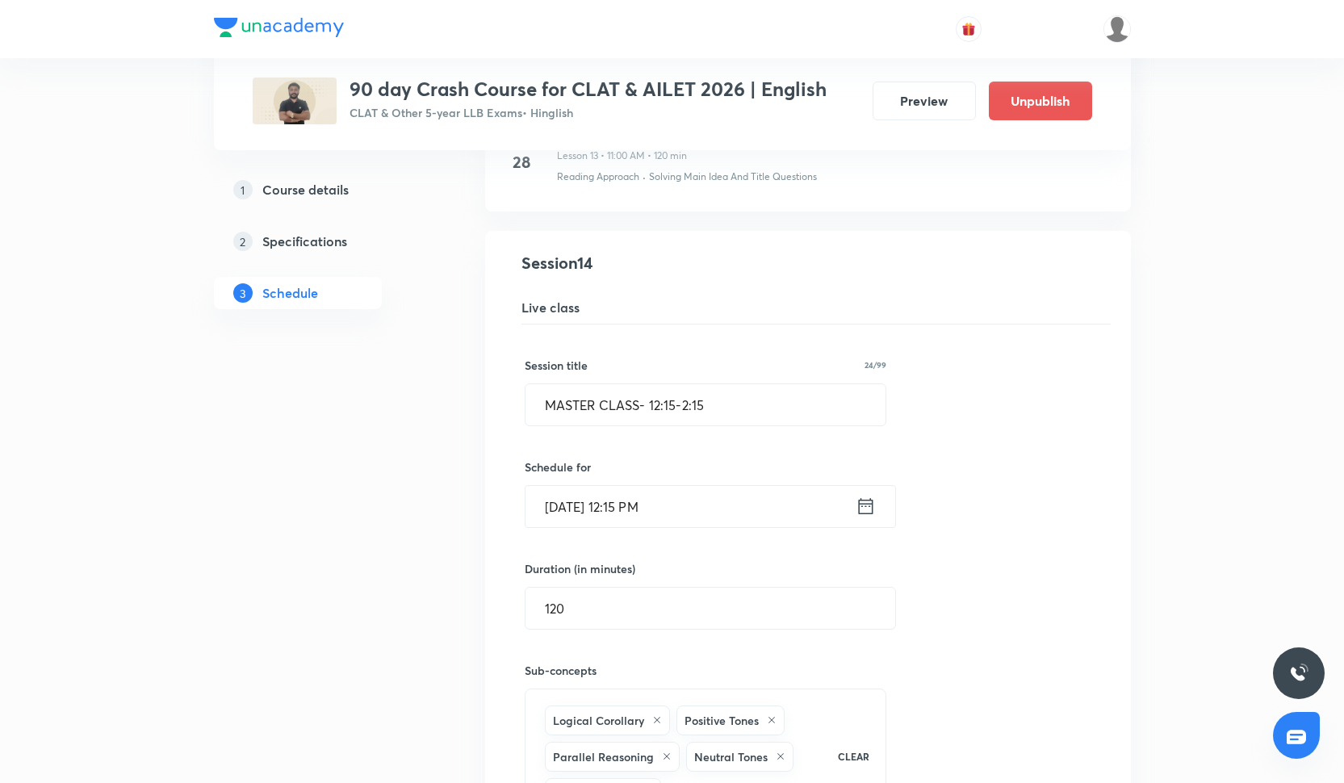
scroll to position [1887, 0]
drag, startPoint x: 645, startPoint y: 398, endPoint x: 715, endPoint y: 396, distance: 70.2
click at [715, 396] on input "MASTER CLASS- 12:15-2:15" at bounding box center [705, 405] width 361 height 41
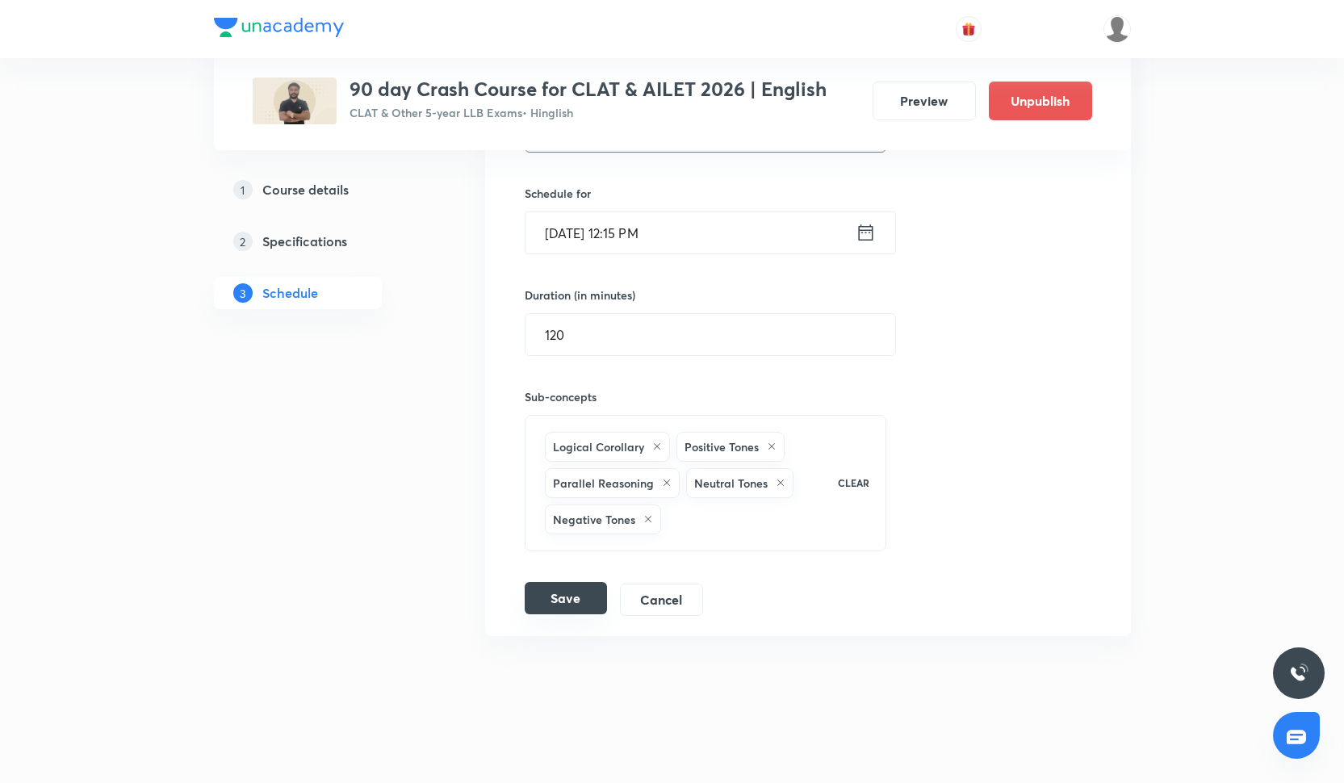
type input "MASTER CLASS"
click at [573, 588] on button "Save" at bounding box center [566, 598] width 82 height 32
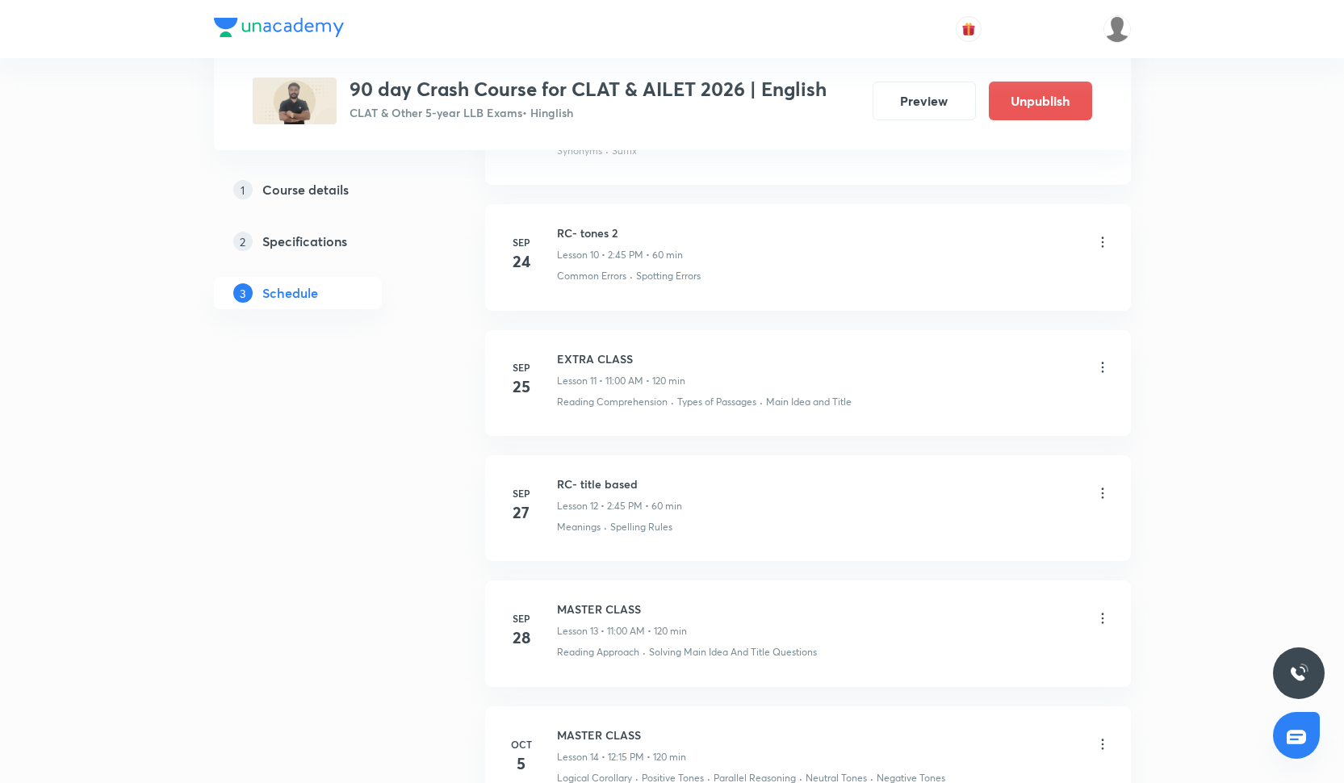
scroll to position [2213, 0]
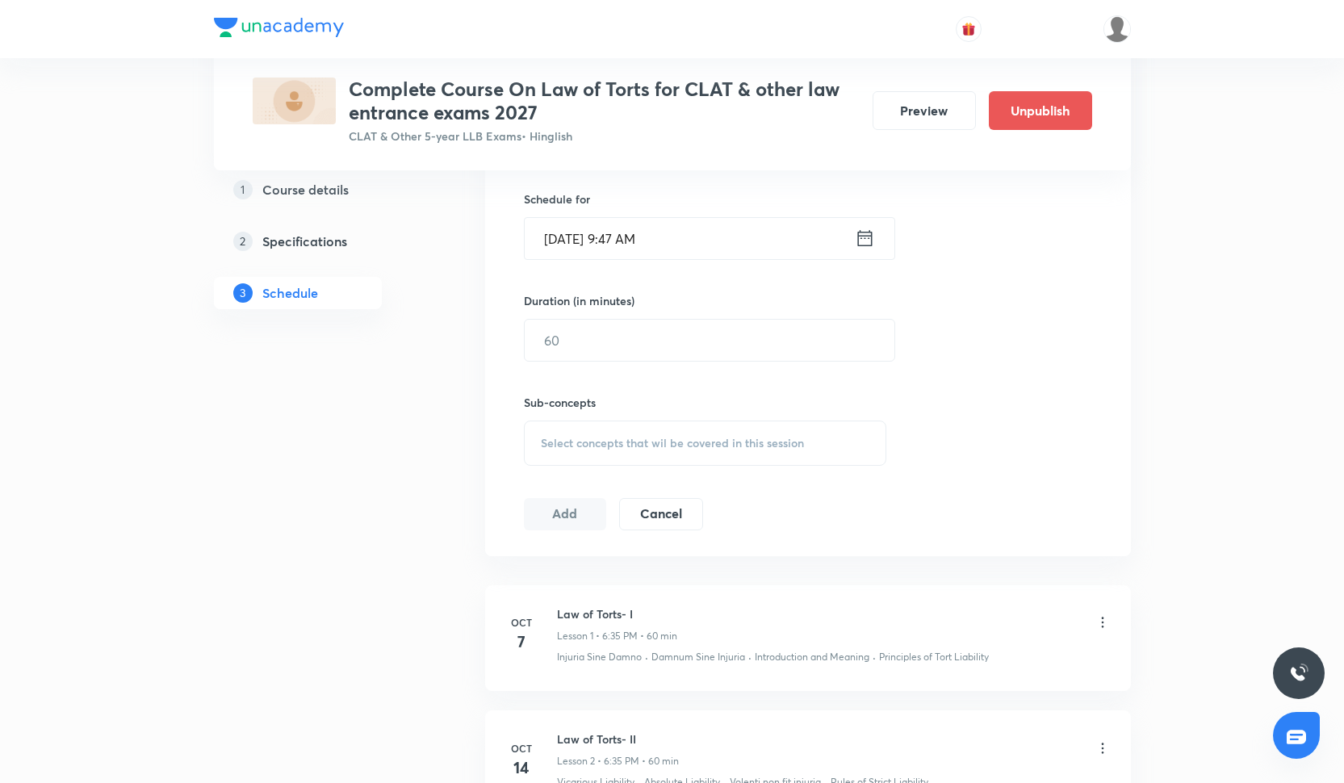
scroll to position [952, 0]
